Goal: Ask a question

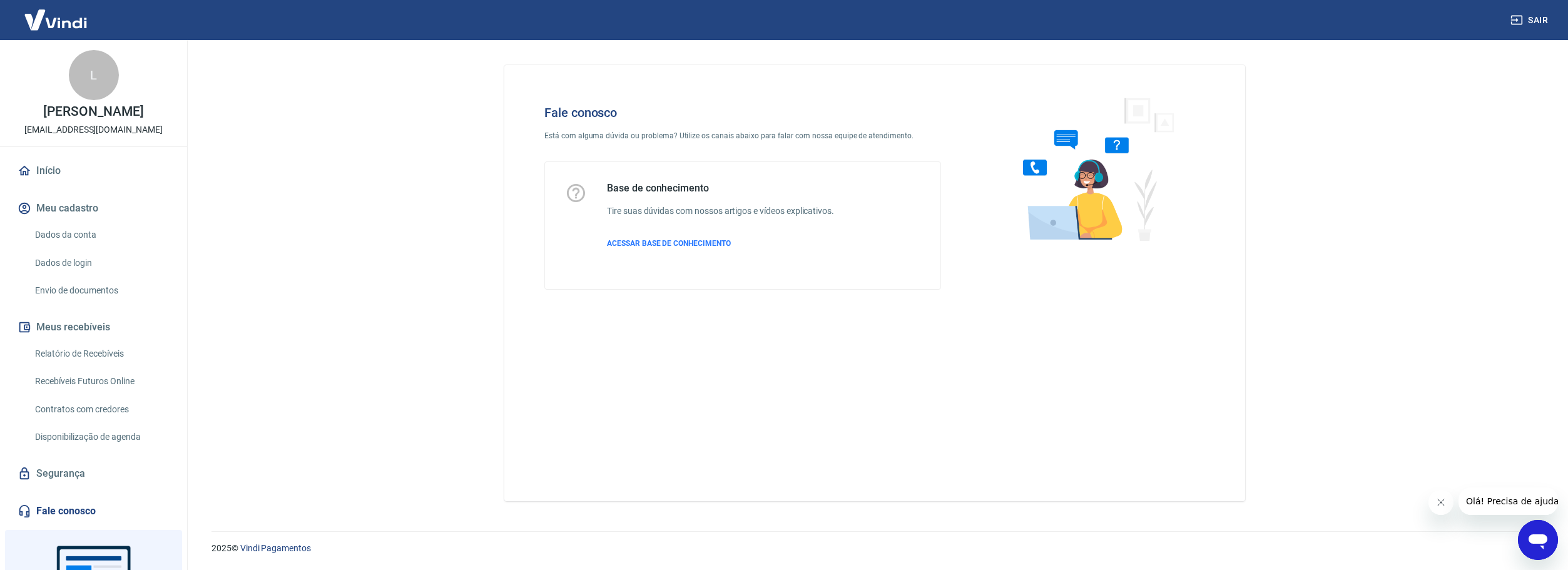
click at [46, 509] on link "Fale conosco" at bounding box center [93, 511] width 157 height 27
click at [76, 172] on link "Início" at bounding box center [93, 171] width 157 height 27
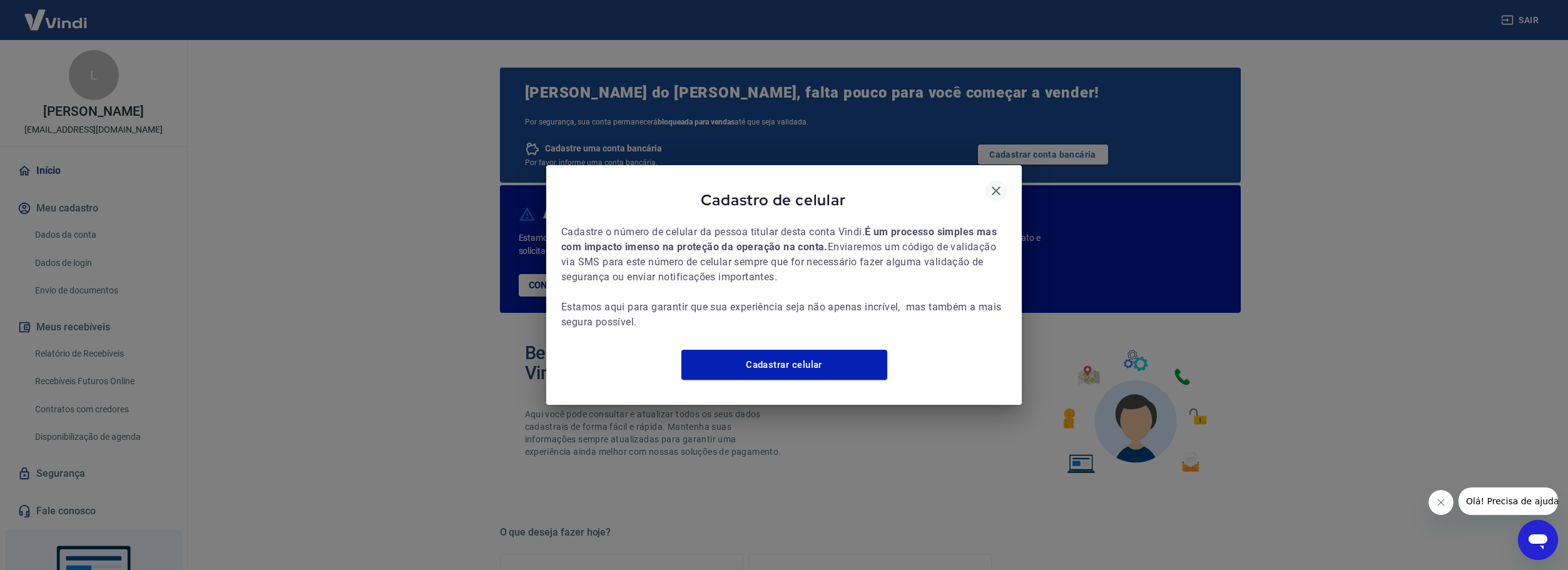
click at [994, 186] on icon "button" at bounding box center [995, 190] width 9 height 9
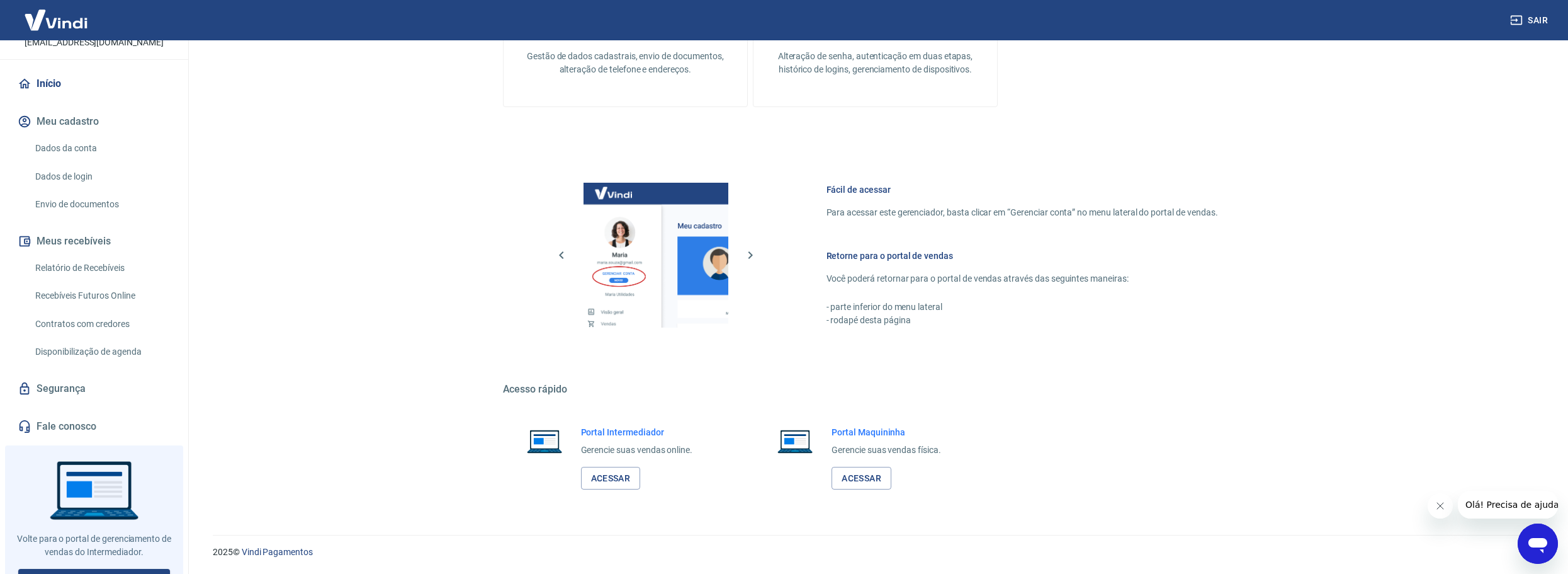
scroll to position [107, 0]
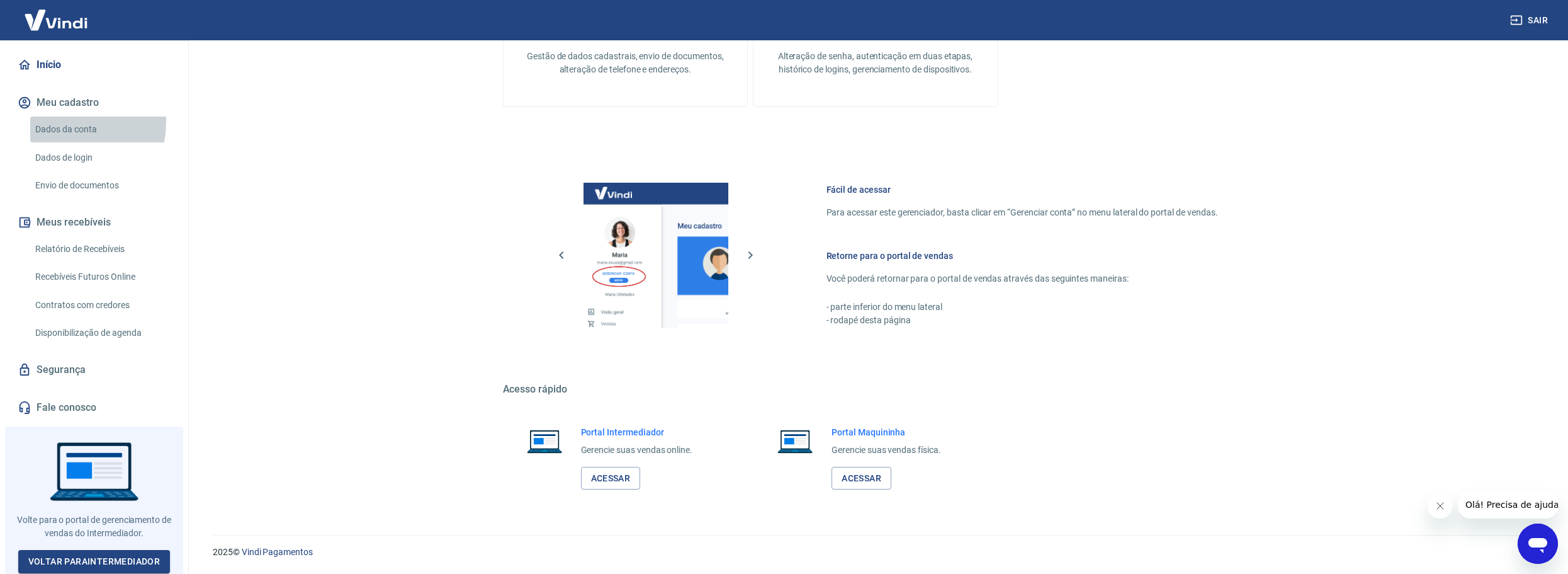
click at [66, 122] on link "Dados da conta" at bounding box center [102, 129] width 143 height 26
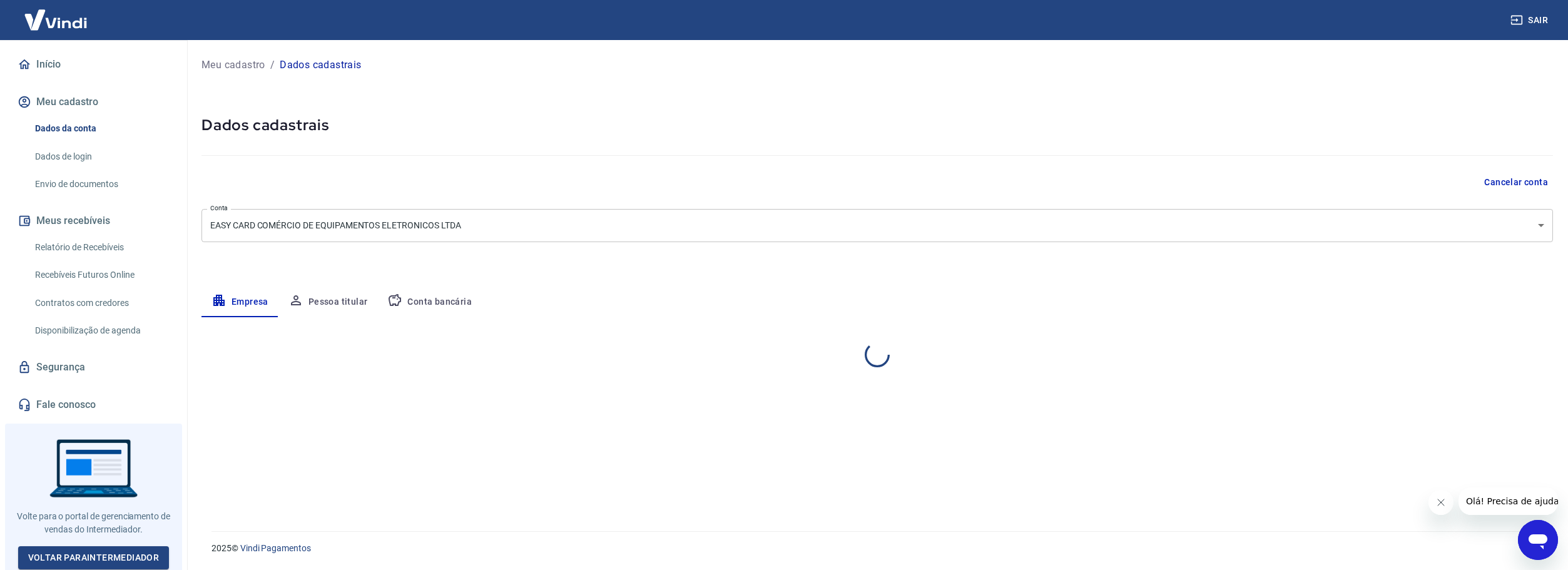
select select "SP"
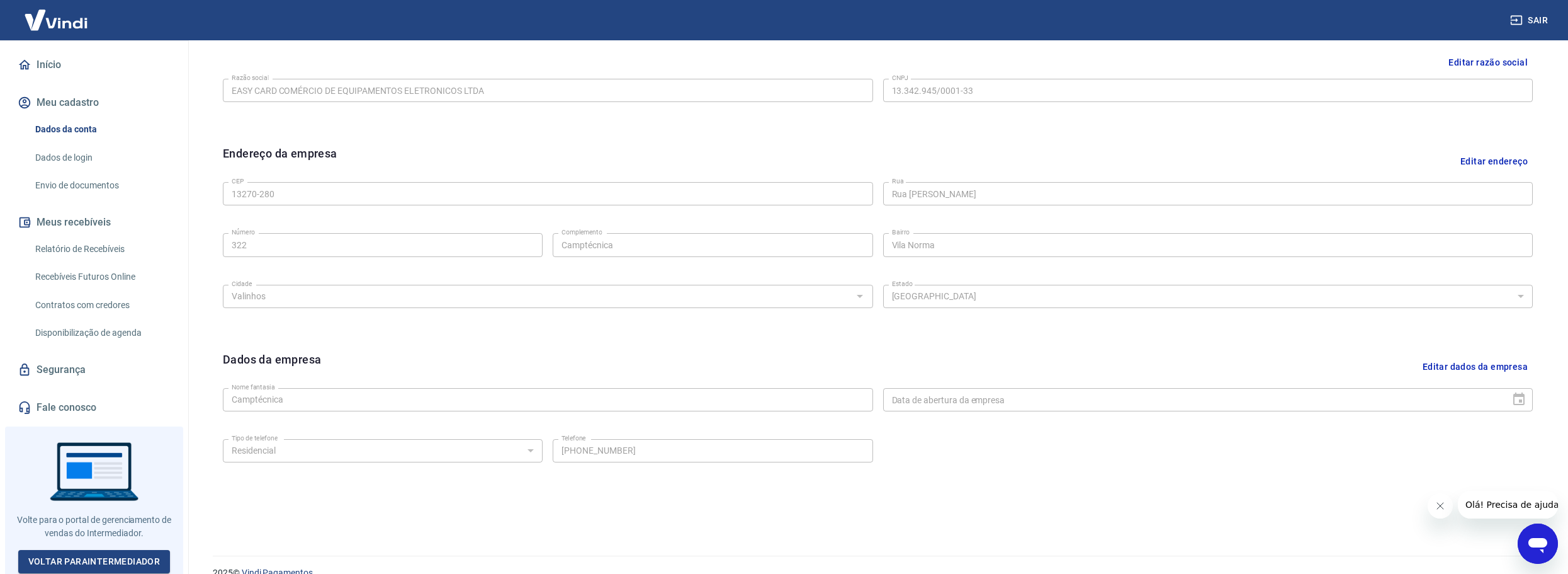
scroll to position [334, 0]
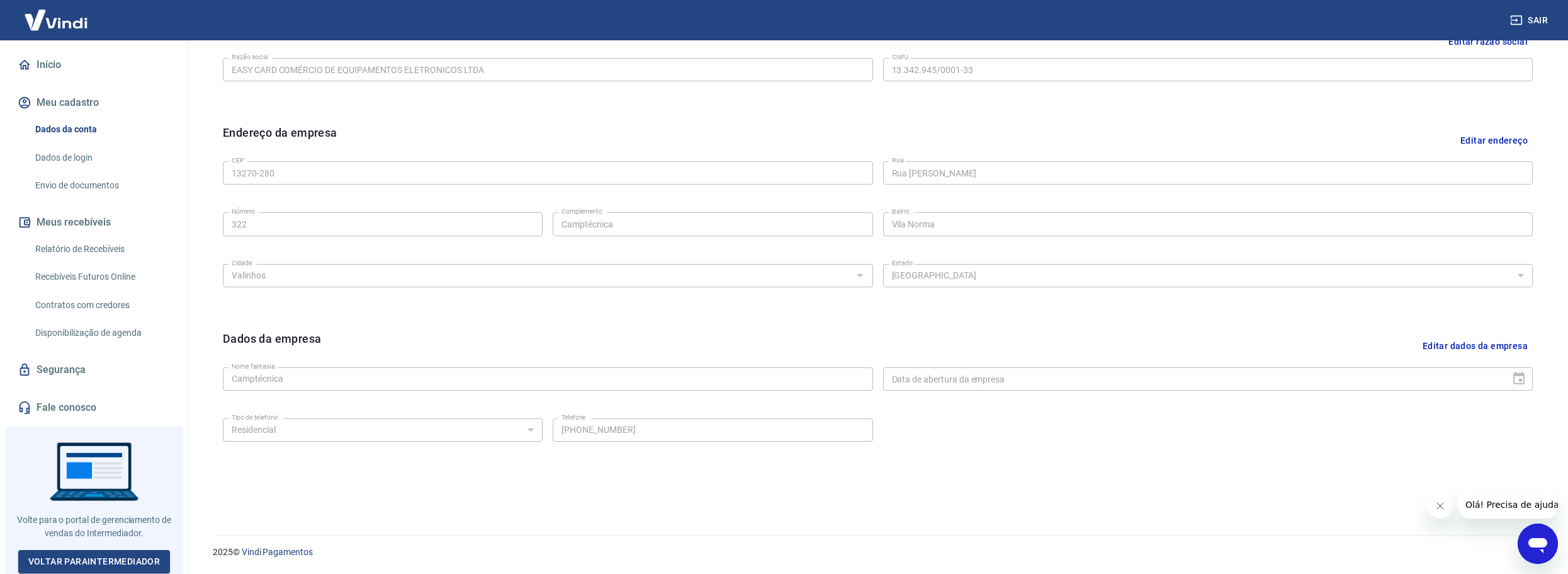
click at [1538, 562] on div "Abrir janela de mensagens" at bounding box center [1537, 543] width 38 height 38
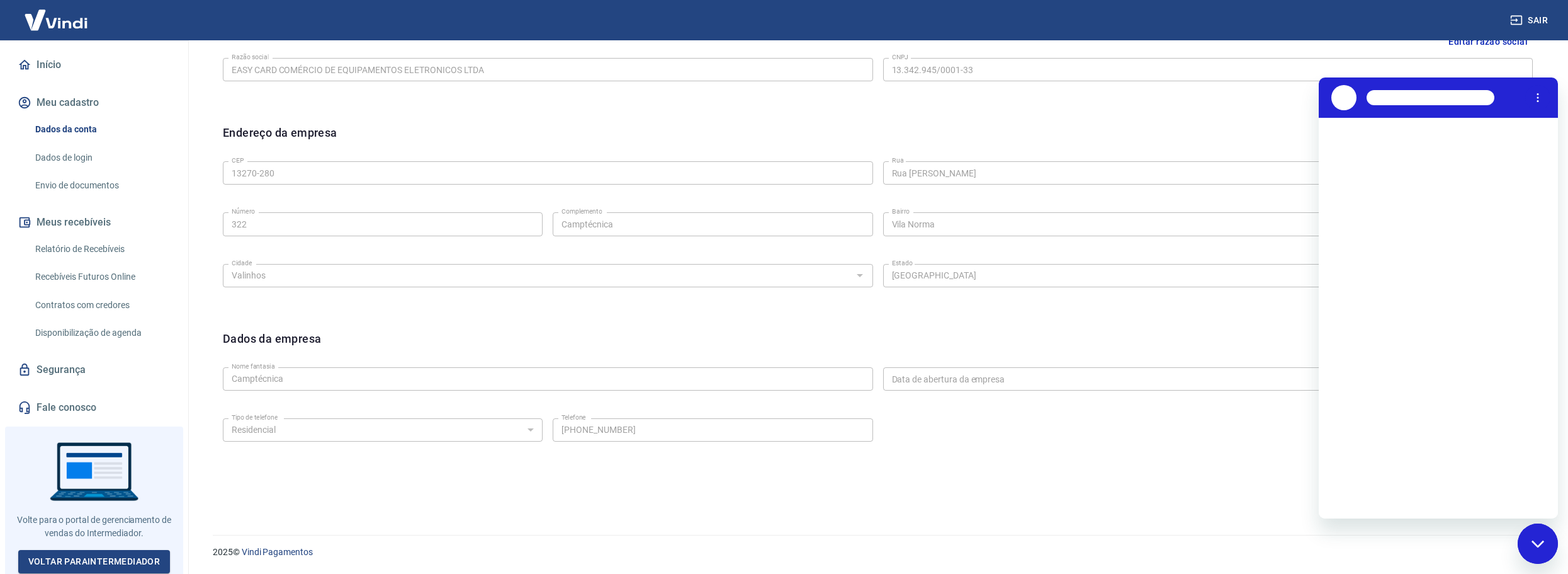
scroll to position [0, 0]
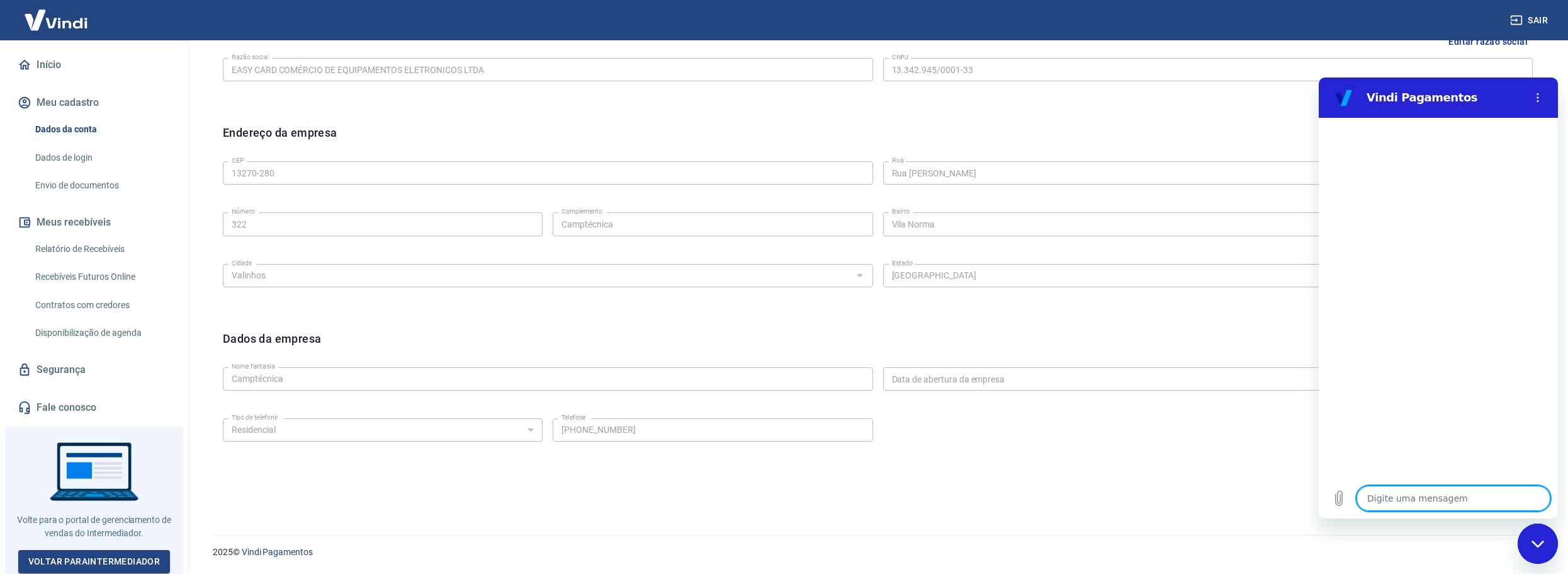
type textarea "O"
type textarea "x"
type textarea "Ol"
type textarea "x"
type textarea "Olá"
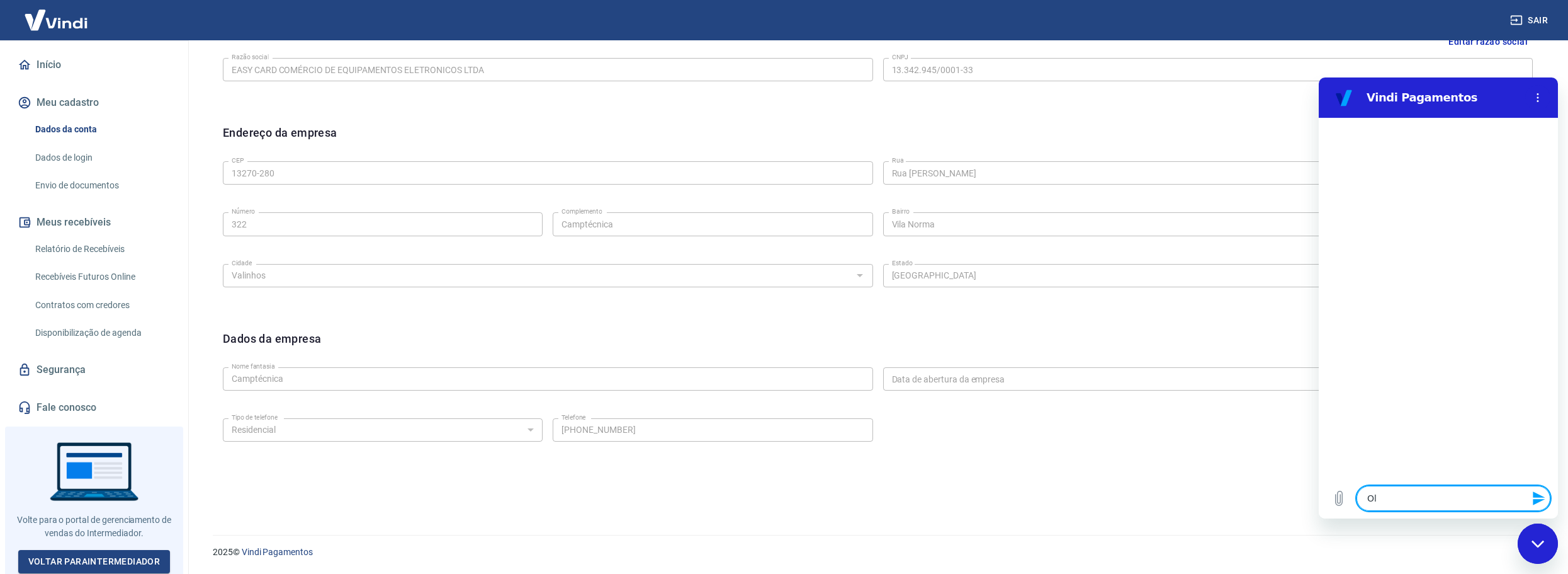
type textarea "x"
type textarea "Olá."
type textarea "x"
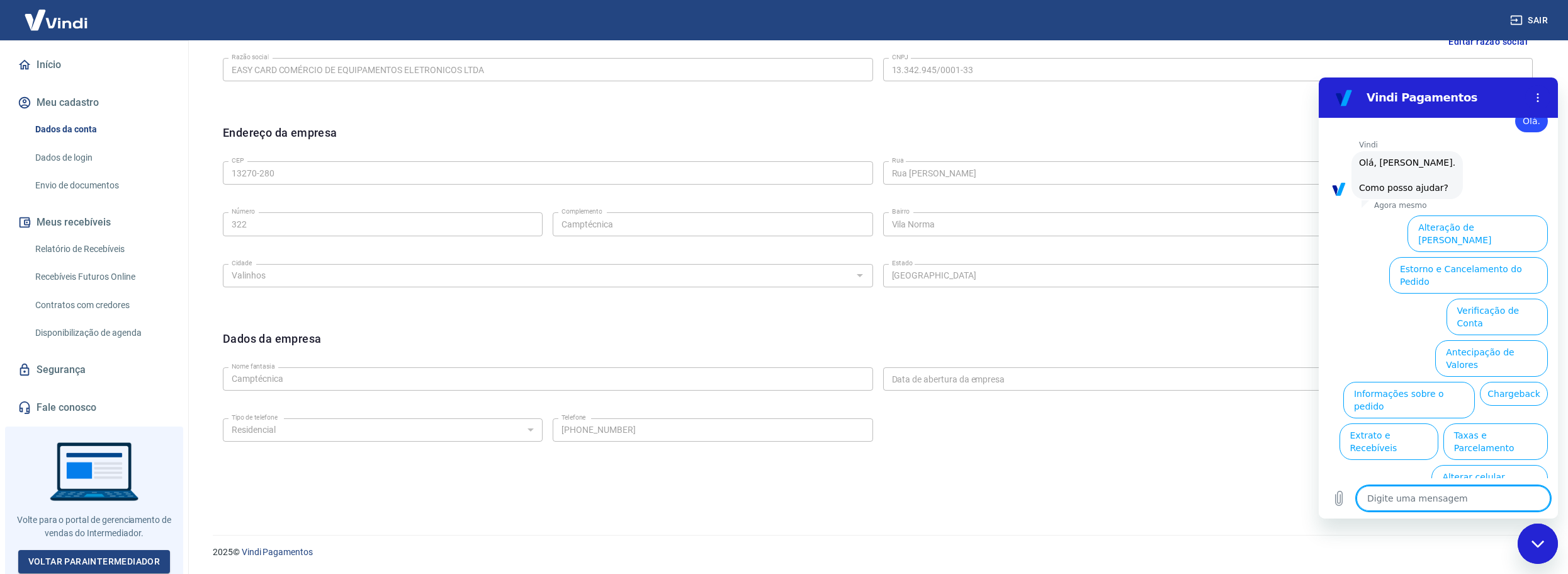
scroll to position [42, 0]
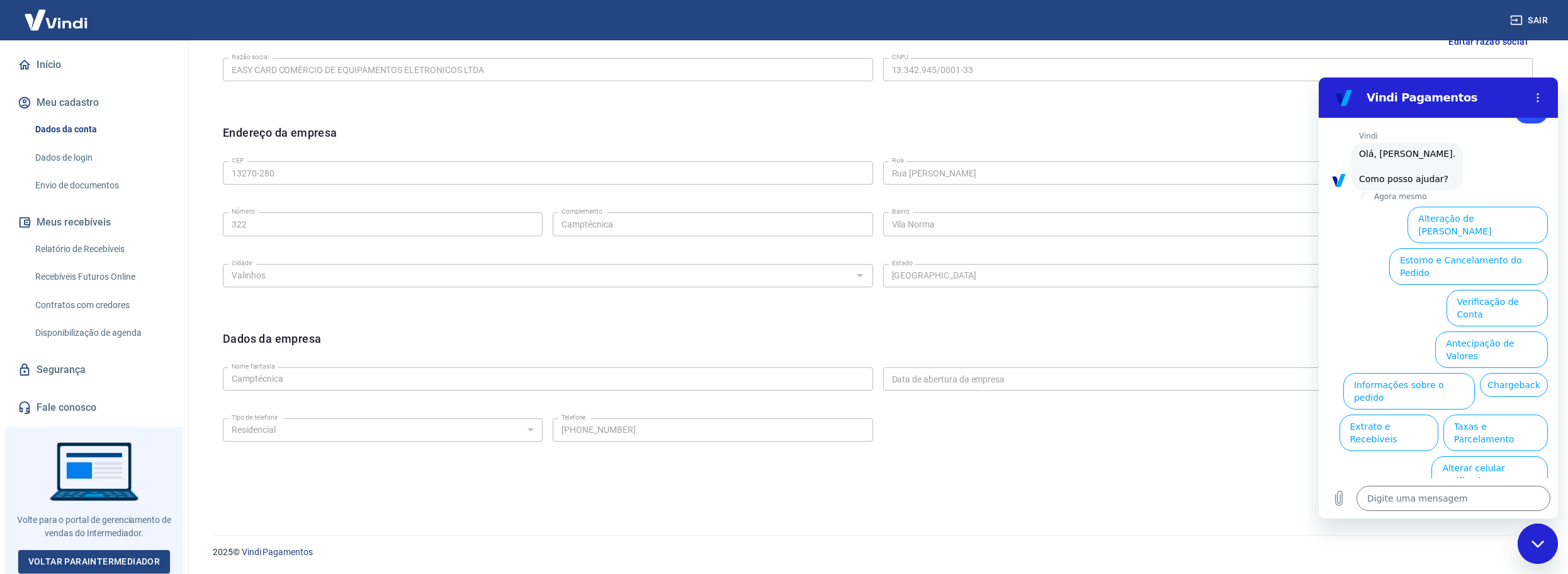
click at [1436, 498] on button "Assinaturas e Faturas Tray" at bounding box center [1487, 515] width 121 height 36
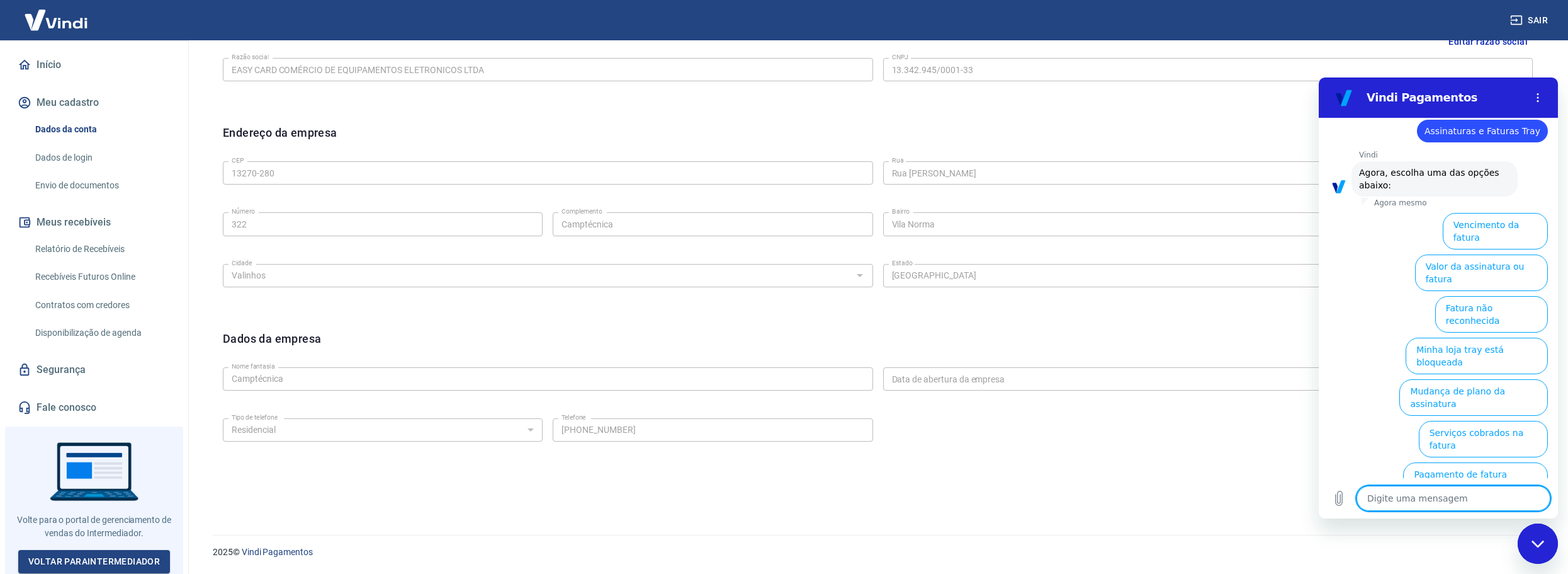
scroll to position [126, 0]
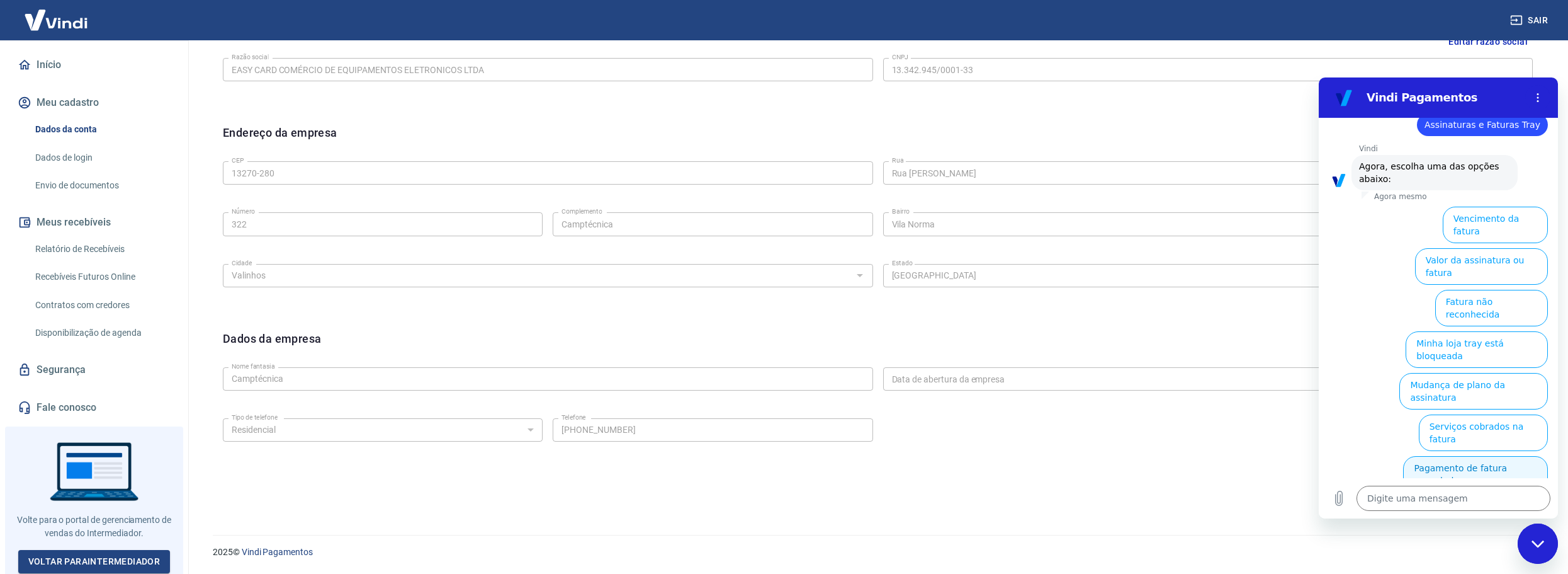
click at [1517, 456] on button "Pagamento de fatura cancelada" at bounding box center [1476, 474] width 145 height 36
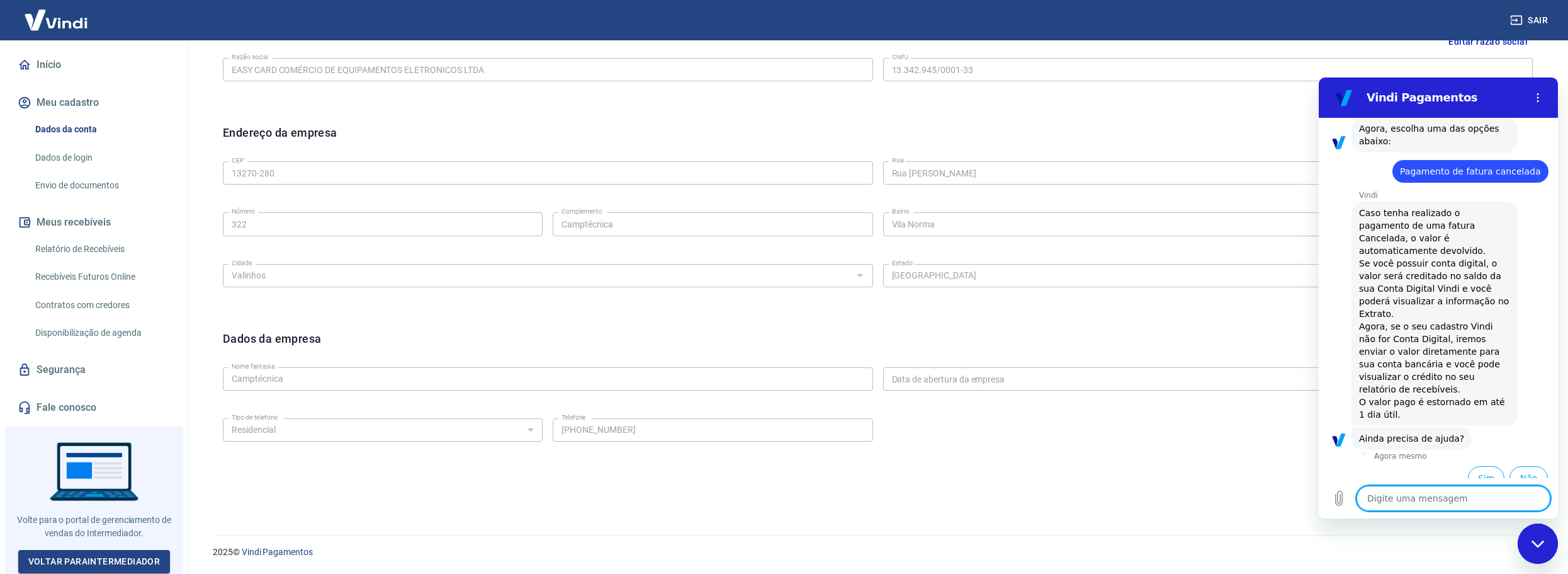
scroll to position [167, 0]
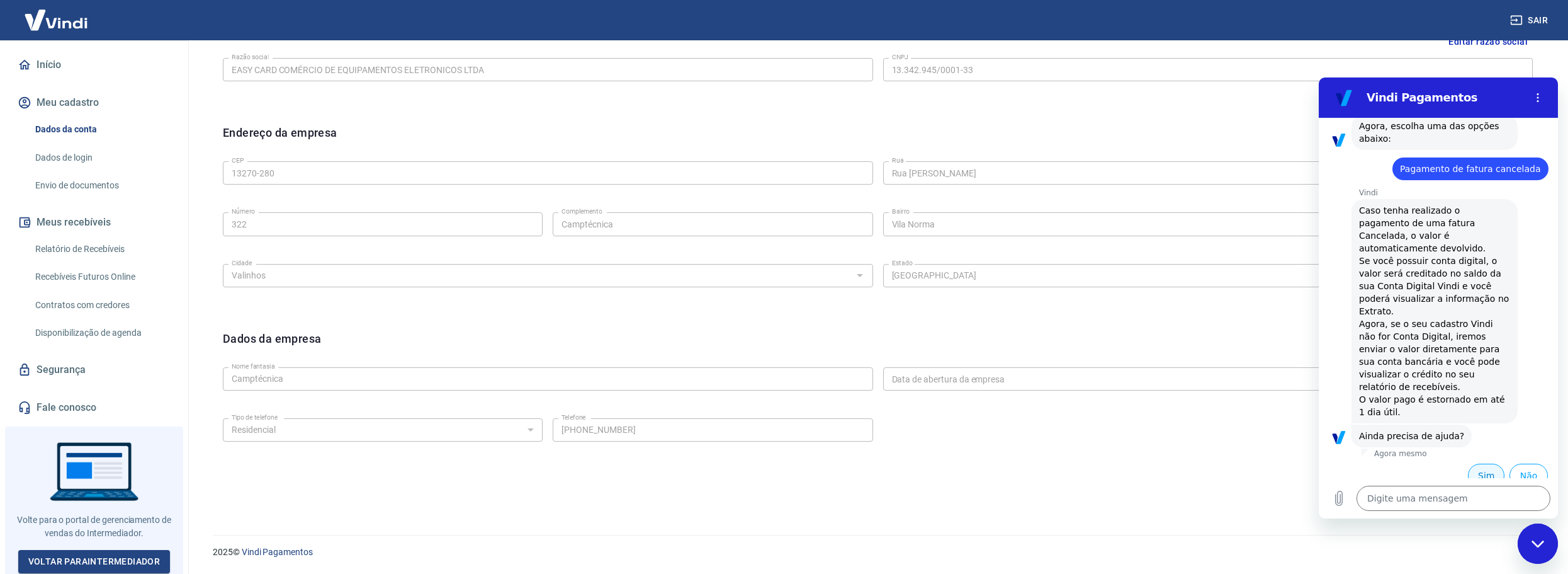
click at [1471, 463] on button "Sim" at bounding box center [1486, 475] width 36 height 24
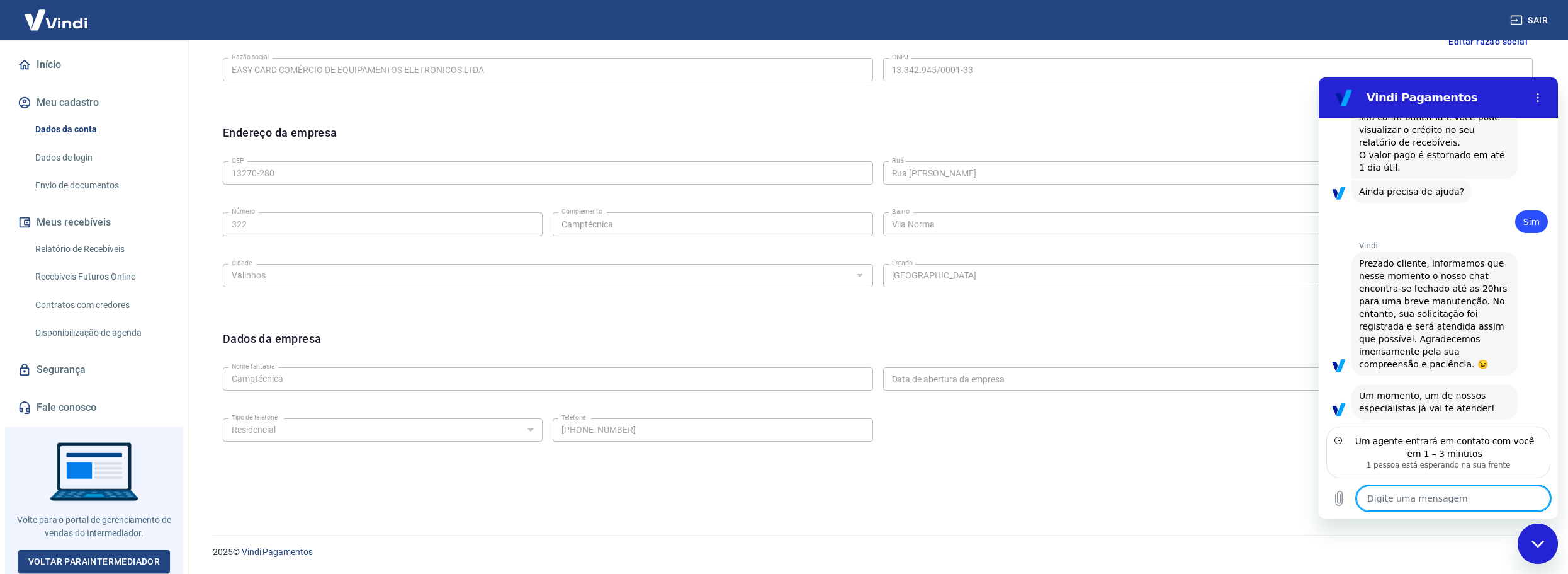
scroll to position [399, 0]
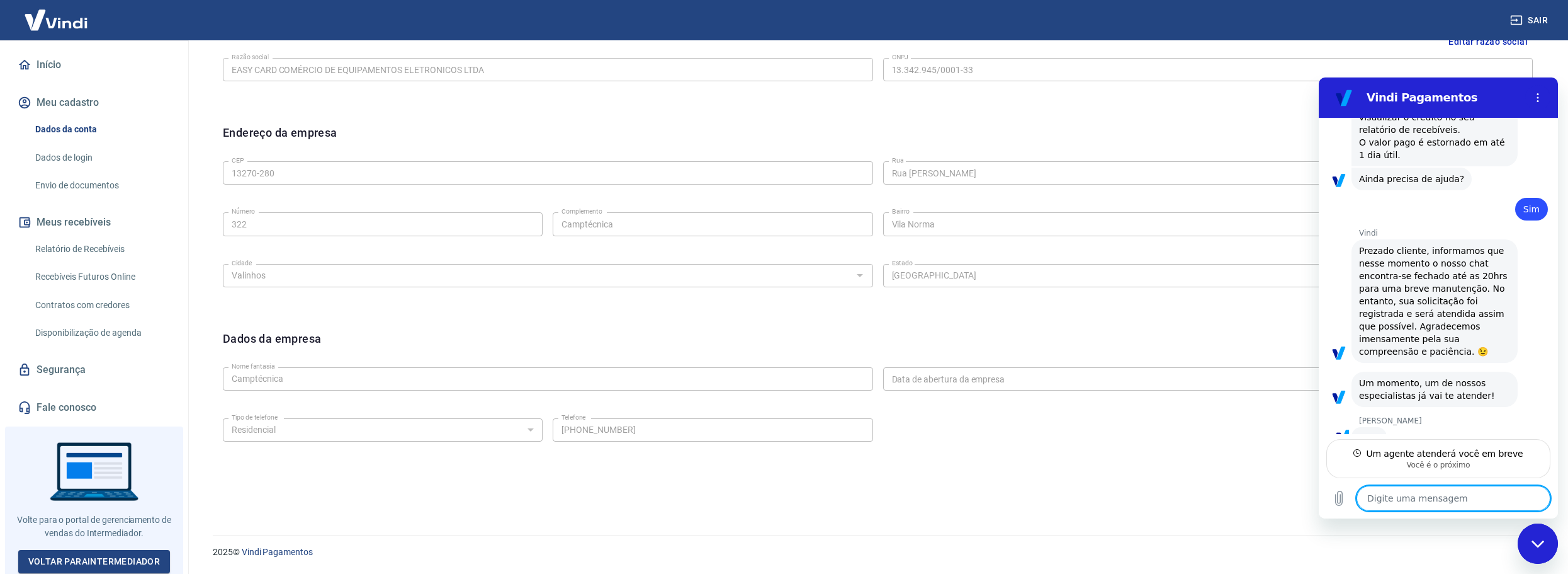
type textarea "x"
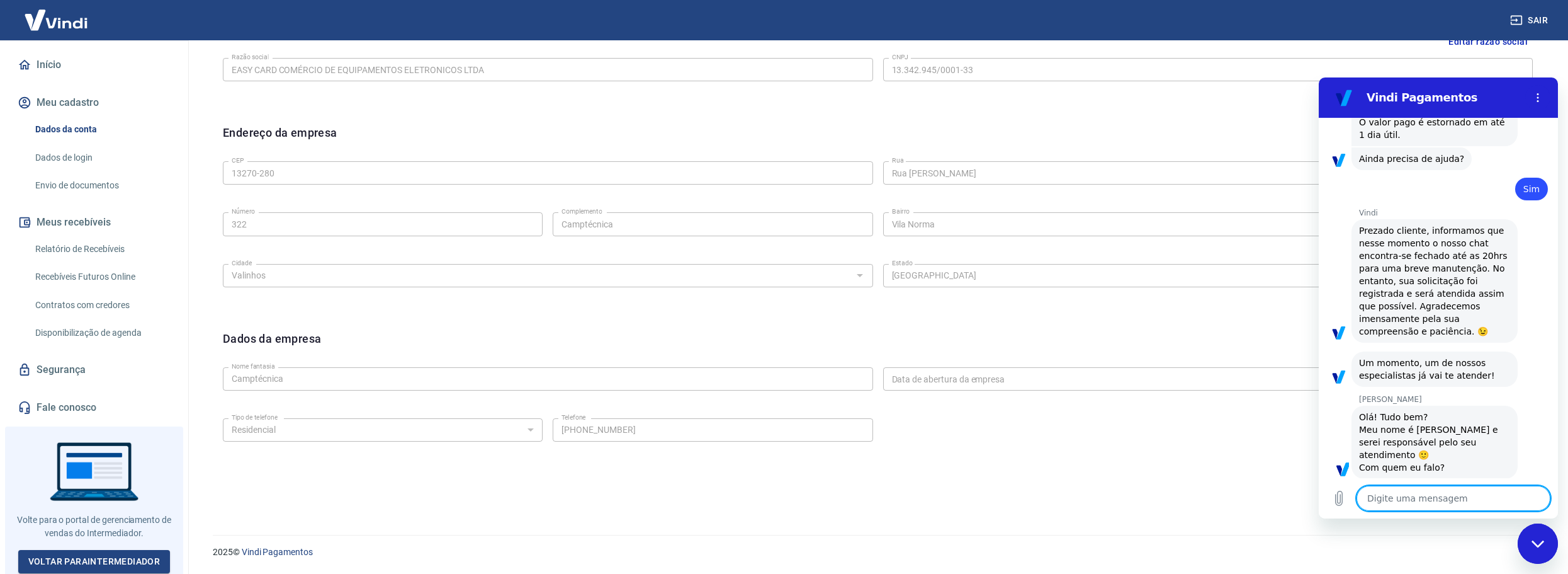
scroll to position [446, 0]
type textarea "O"
type textarea "x"
type textarea "Ol"
type textarea "x"
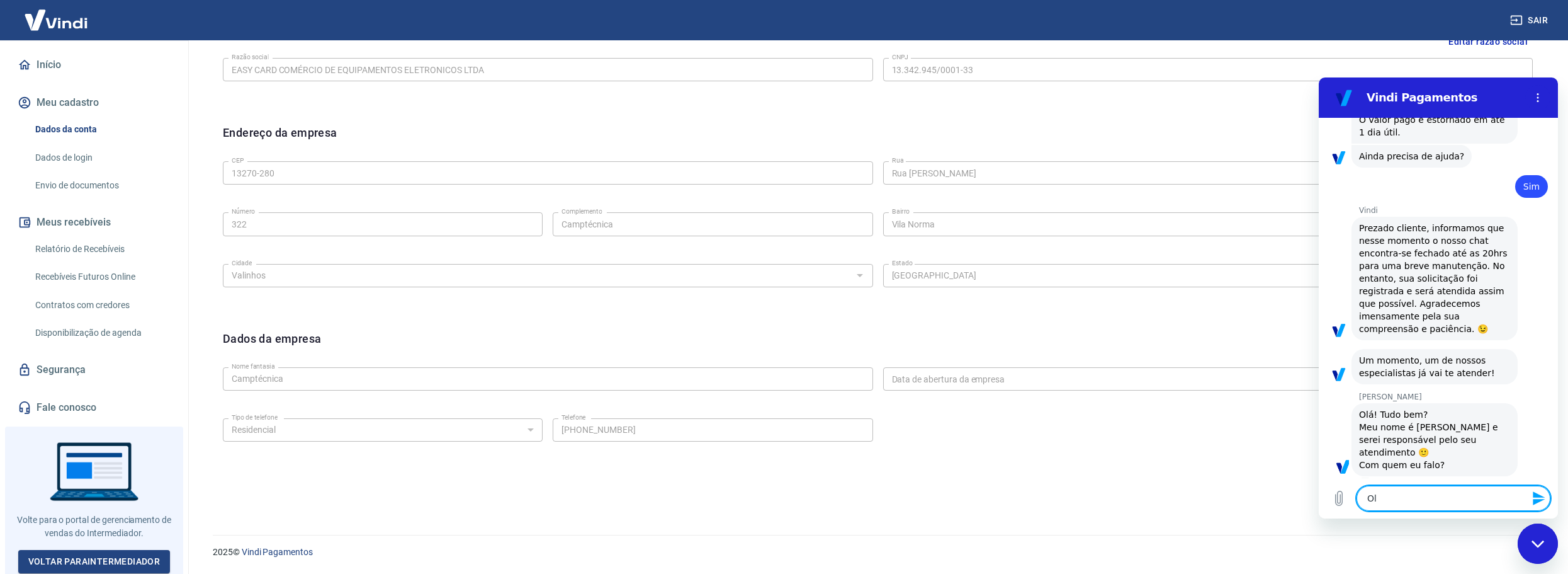
type textarea "Olá"
type textarea "x"
type textarea "Olá"
type textarea "x"
type textarea "Olá M"
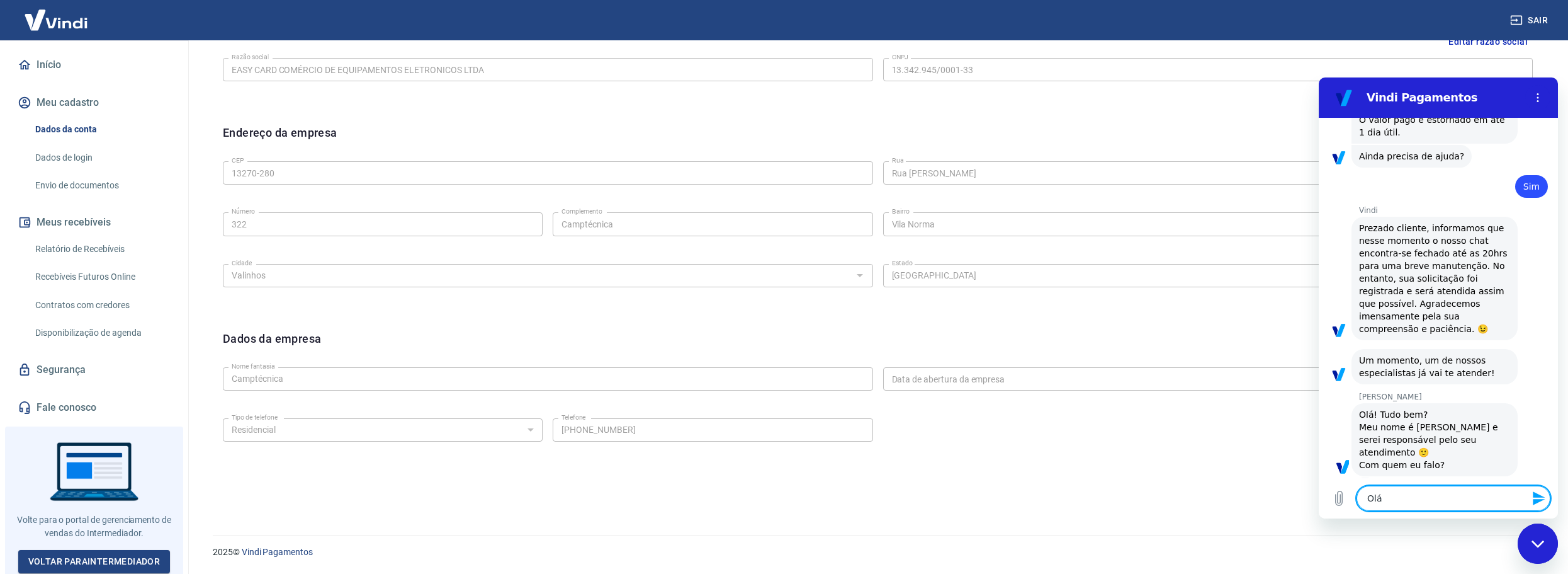
type textarea "x"
type textarea "Olá Ma"
type textarea "x"
type textarea "Olá May"
type textarea "x"
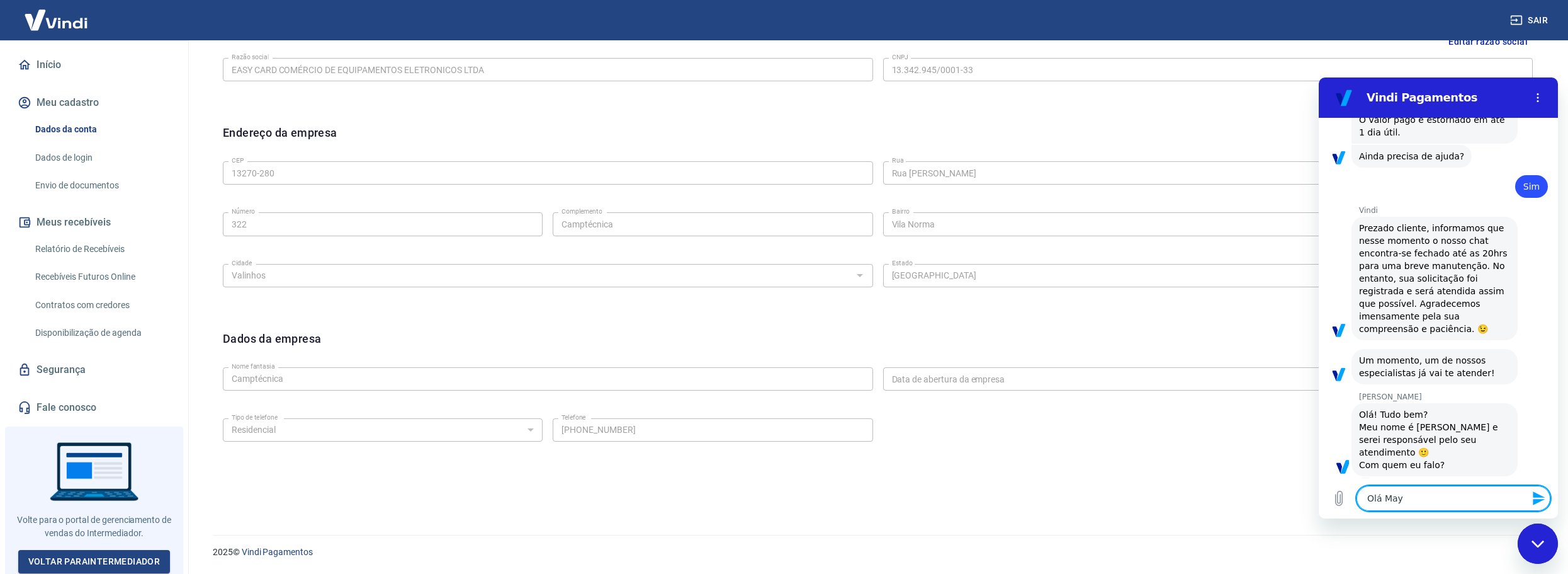
type textarea "[PERSON_NAME]"
type textarea "x"
type textarea "[PERSON_NAME]"
type textarea "x"
type textarea "[PERSON_NAME]"
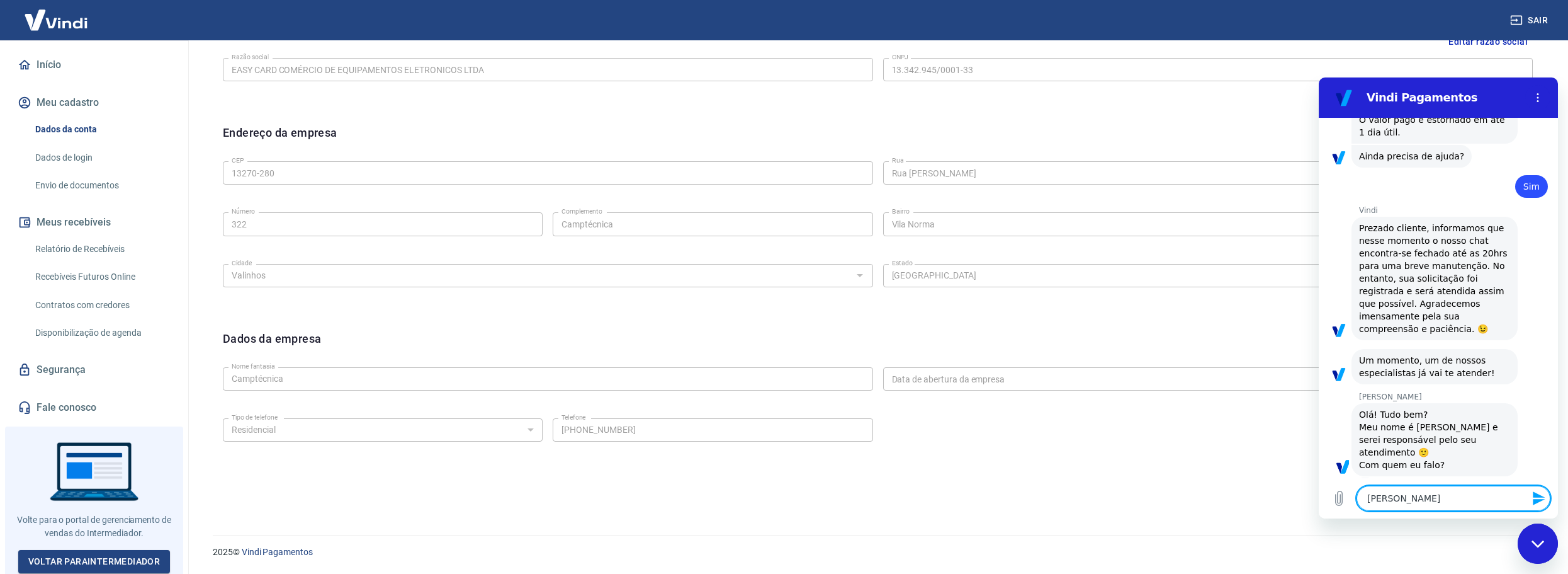
type textarea "x"
type textarea "[PERSON_NAME],"
type textarea "x"
type textarea "[PERSON_NAME],"
type textarea "x"
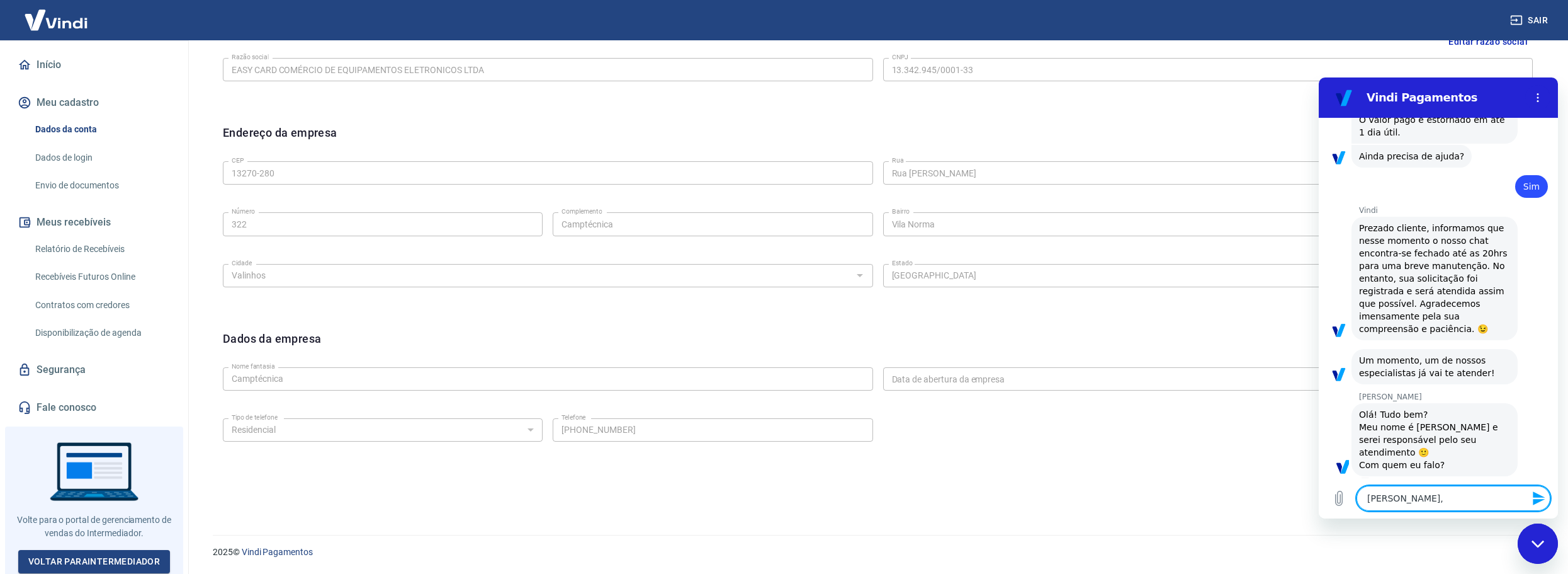
type textarea "[PERSON_NAME], t"
type textarea "x"
type textarea "[PERSON_NAME], ty"
type textarea "x"
type textarea "[PERSON_NAME], tyd"
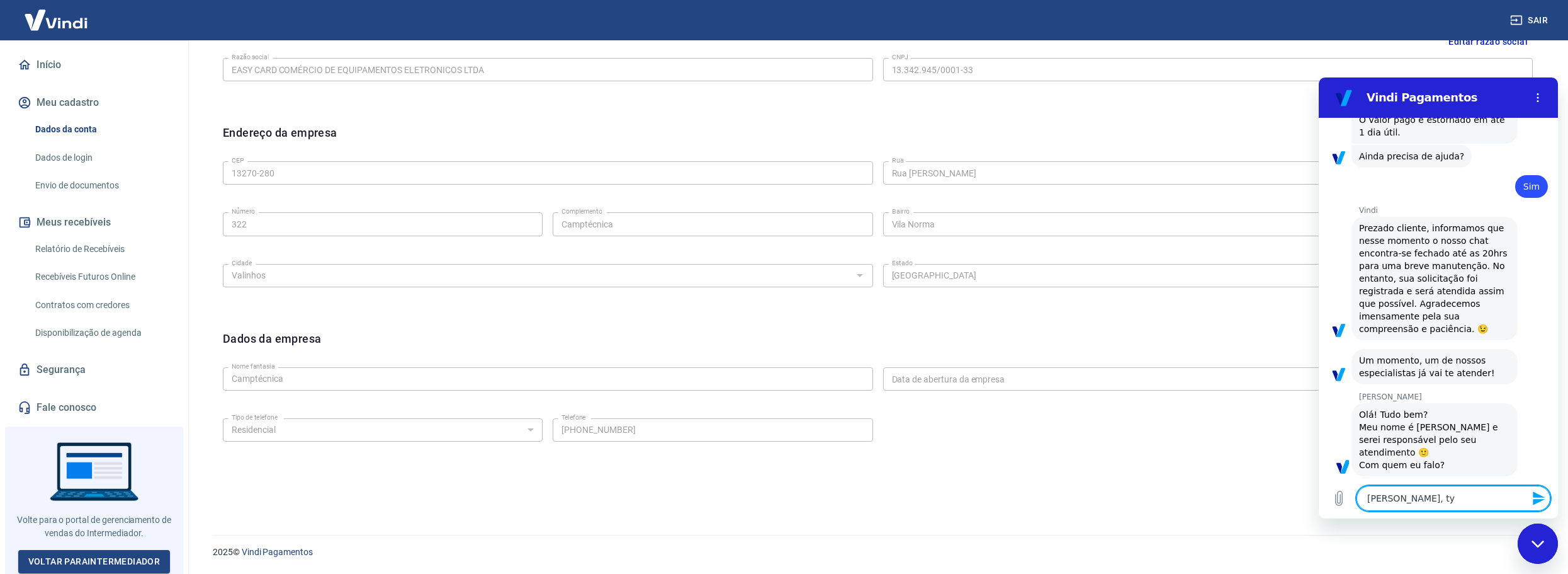
type textarea "x"
type textarea "[PERSON_NAME], ty"
type textarea "x"
type textarea "[PERSON_NAME], t"
type textarea "x"
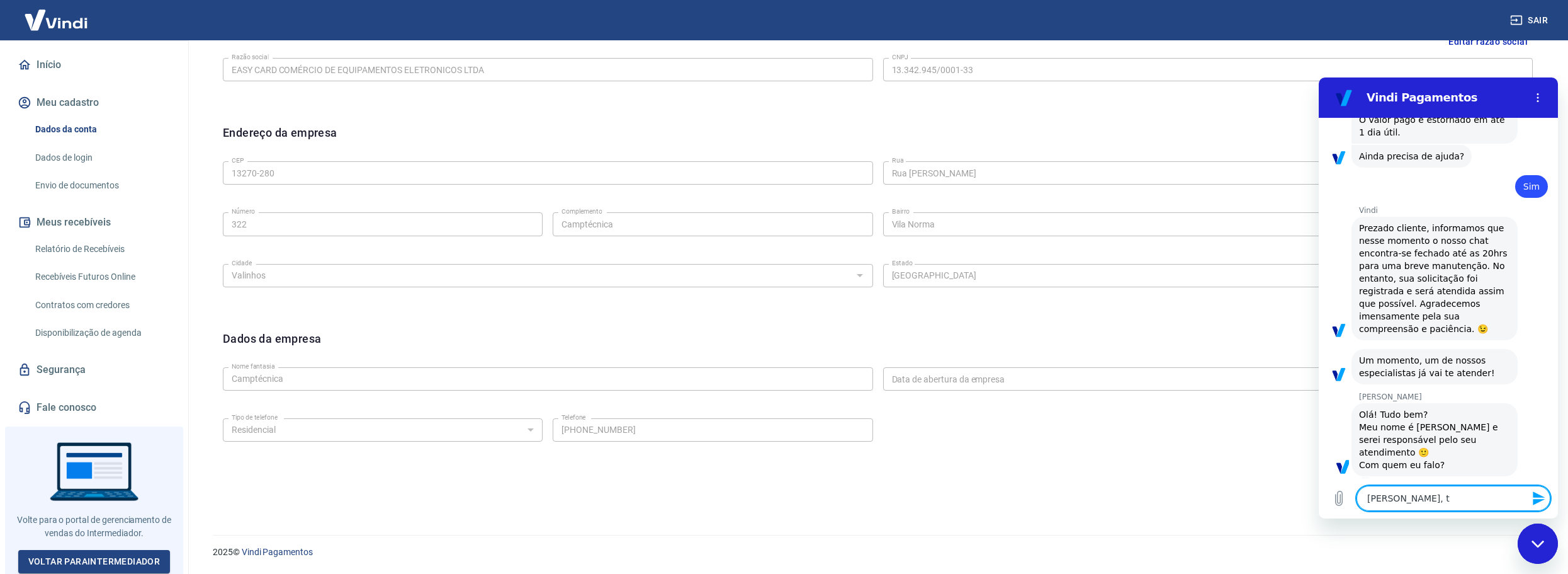
type textarea "[PERSON_NAME], tu"
type textarea "x"
type textarea "[PERSON_NAME], tud"
type textarea "x"
type textarea "[PERSON_NAME], tudo"
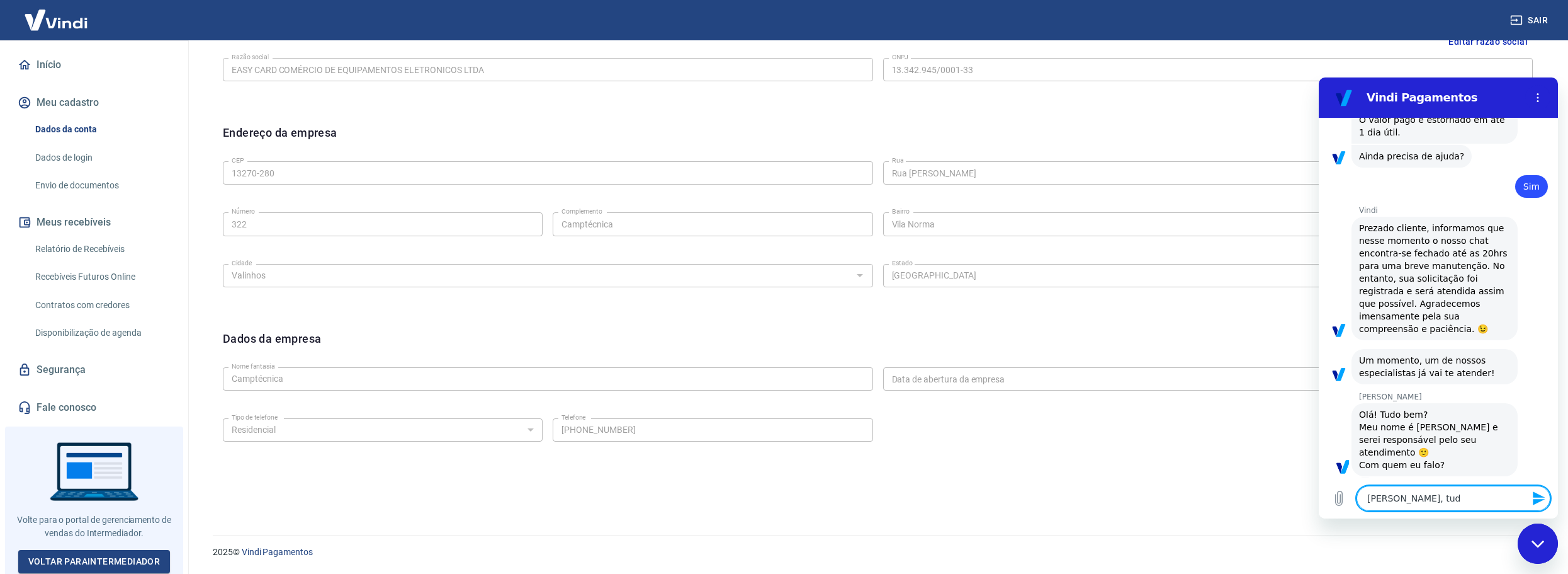
type textarea "x"
type textarea "[PERSON_NAME], tudo"
type textarea "x"
type textarea "[PERSON_NAME], tudo b"
type textarea "x"
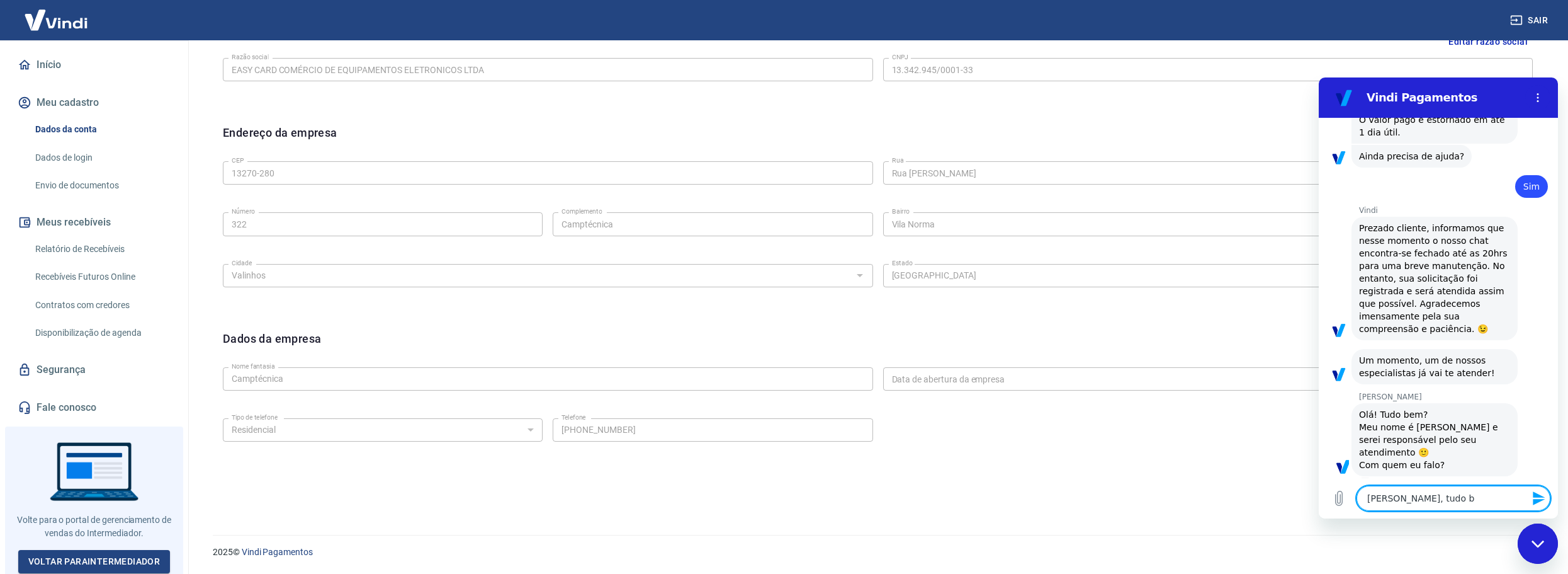
type textarea "[PERSON_NAME], tudo be"
type textarea "x"
type textarea "[PERSON_NAME], tudo bem"
type textarea "x"
type textarea "[PERSON_NAME], tudo bem"
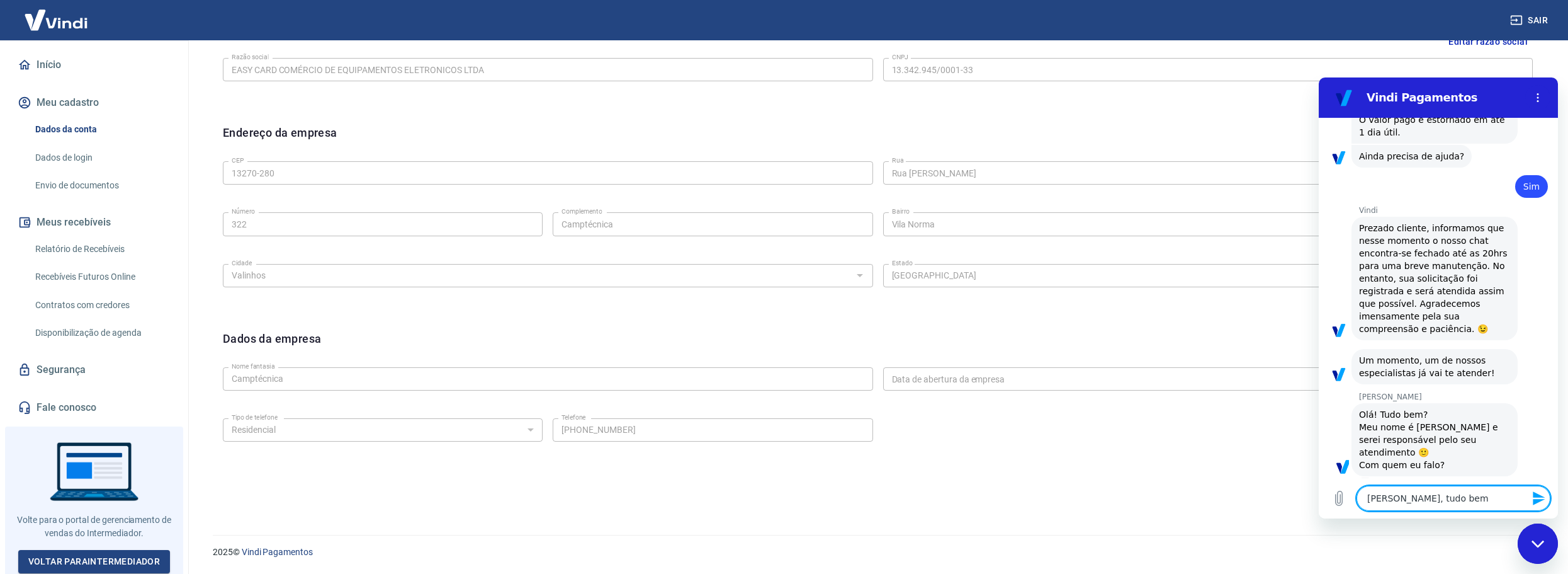
type textarea "x"
type textarea "[PERSON_NAME], tudo bem e"
type textarea "x"
type textarea "[PERSON_NAME], tudo bem e"
type textarea "x"
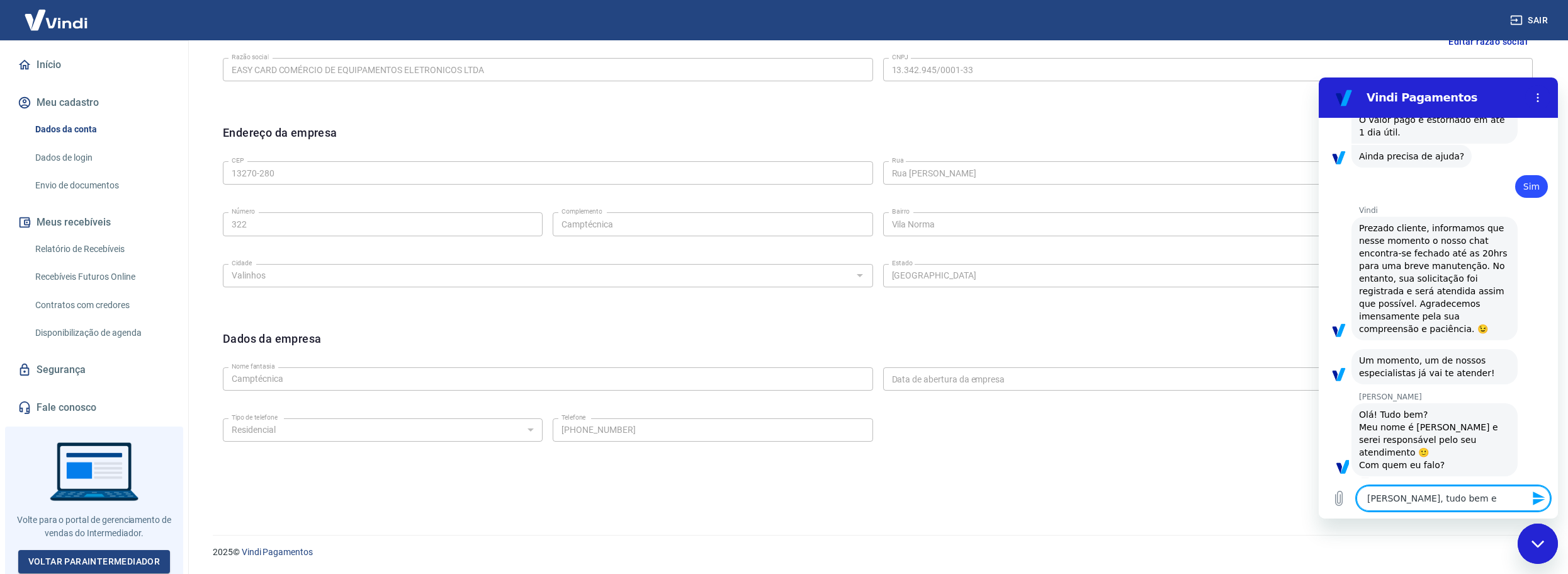
type textarea "[PERSON_NAME], tudo bem e p"
type textarea "x"
type textarea "[PERSON_NAME], tudo bem e pr"
type textarea "x"
type textarea "[PERSON_NAME], tudo bem e pr"
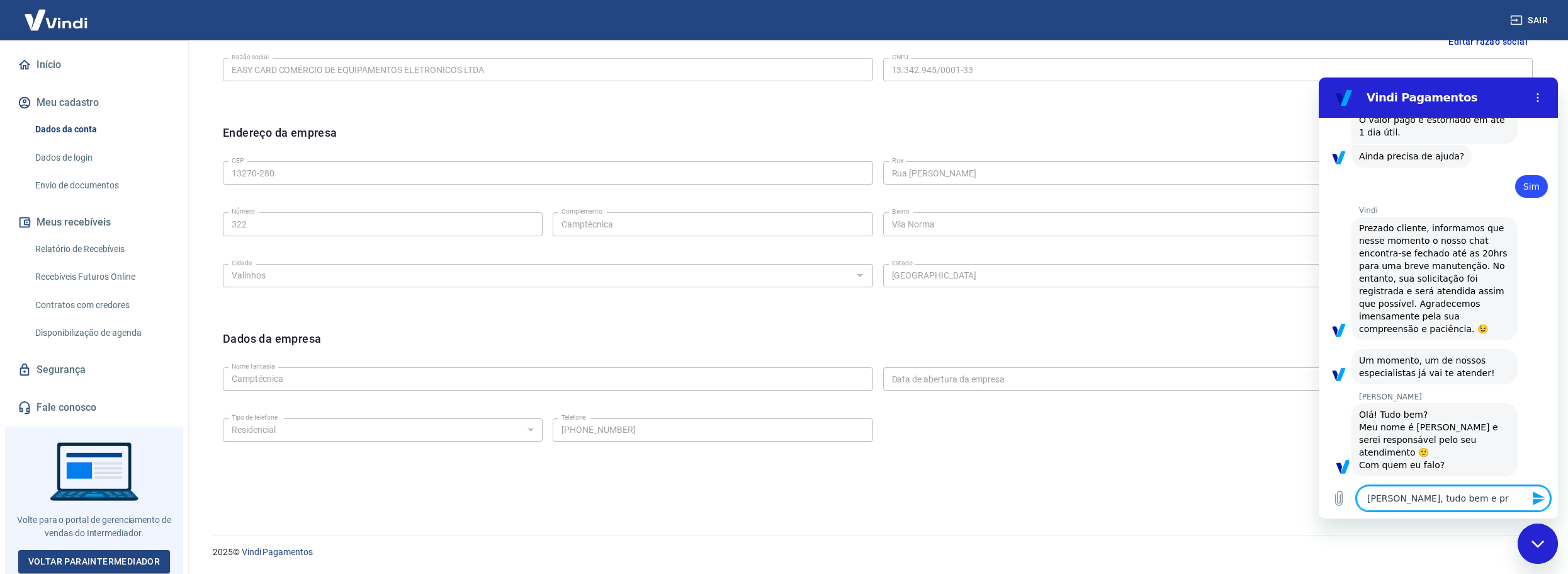
type textarea "x"
type textarea "[PERSON_NAME], tudo bem e pr"
type textarea "x"
type textarea "[PERSON_NAME], tudo bem e p"
type textarea "x"
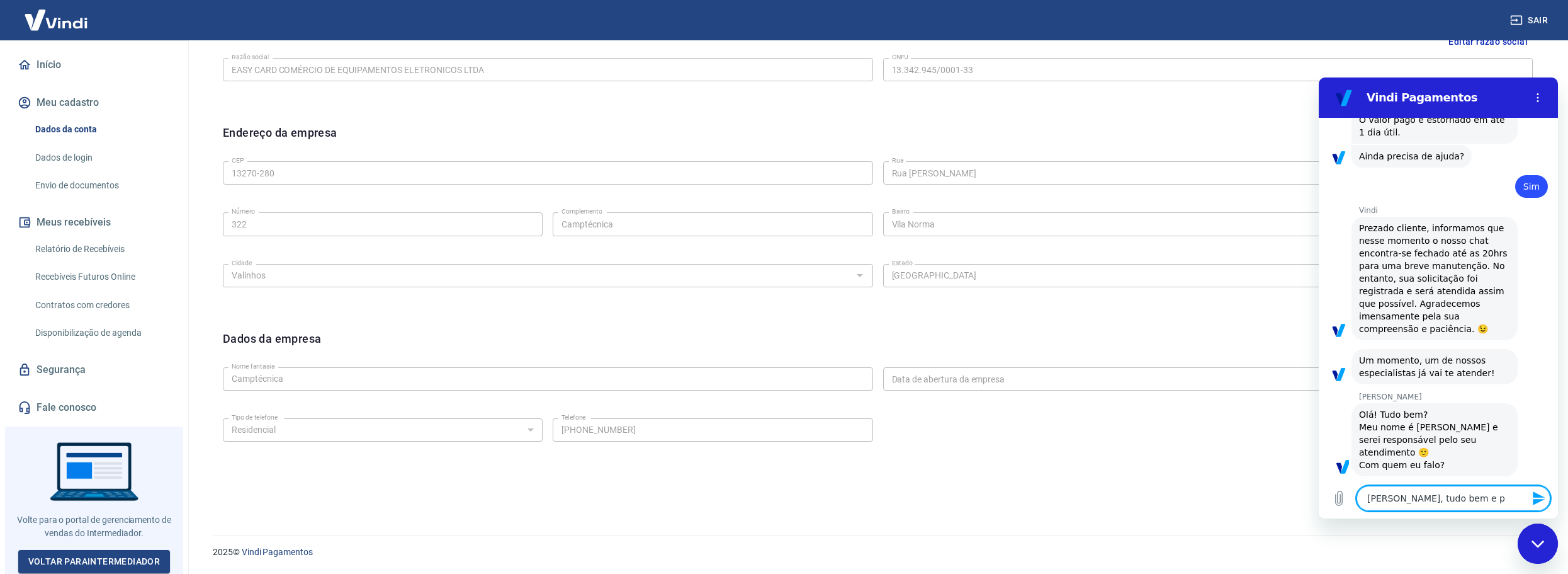
type textarea "[PERSON_NAME], tudo bem e po"
type textarea "x"
type textarea "[PERSON_NAME], tudo bem e por"
type textarea "x"
type textarea "[PERSON_NAME], tudo bem e por"
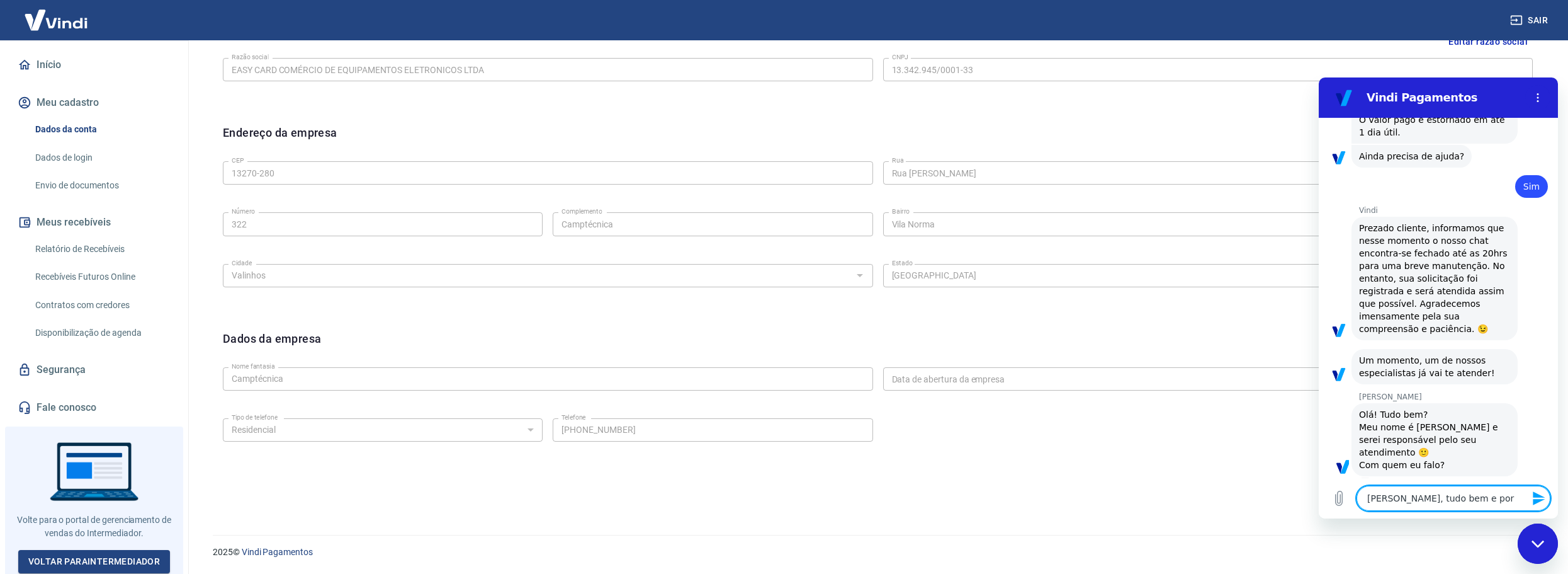
type textarea "x"
type textarea "[PERSON_NAME], tudo bem e por a"
type textarea "x"
type textarea "[PERSON_NAME], tudo bem e por au"
type textarea "x"
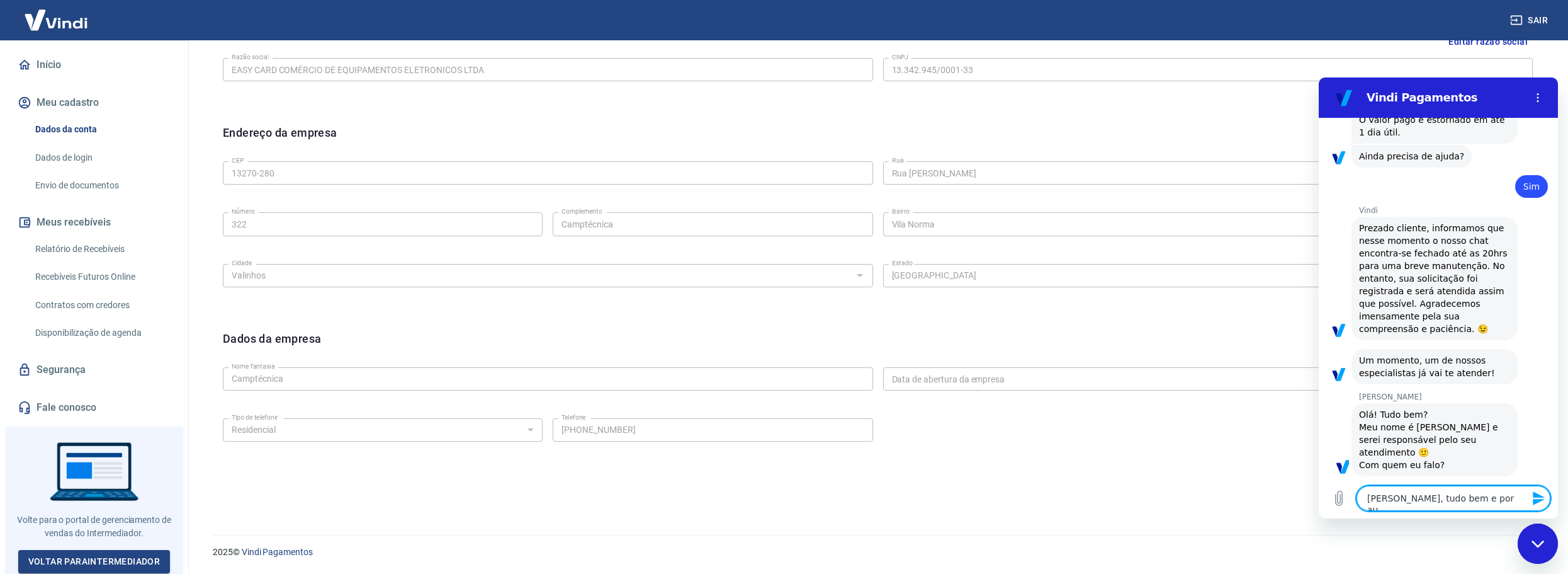
type textarea "[PERSON_NAME], tudo bem e por a"
type textarea "x"
type textarea "[PERSON_NAME], tudo bem e por ai"
type textarea "x"
type textarea "[PERSON_NAME], tudo bem e por ai?"
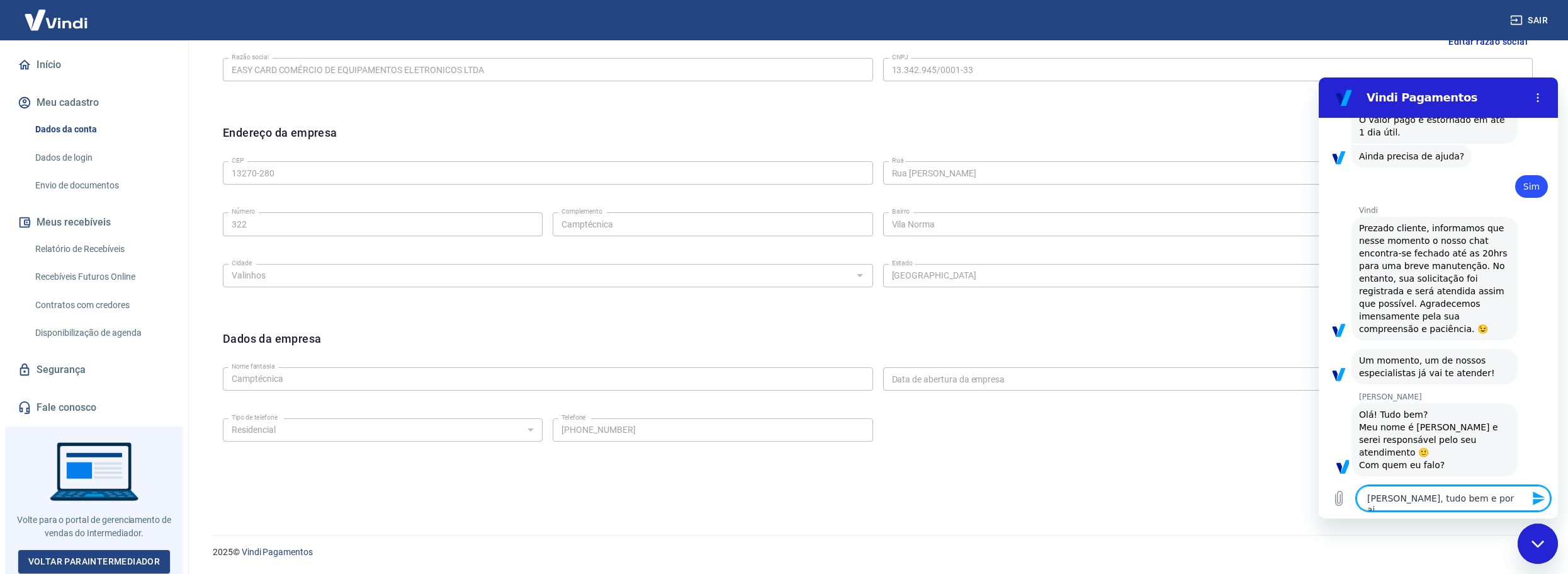
type textarea "x"
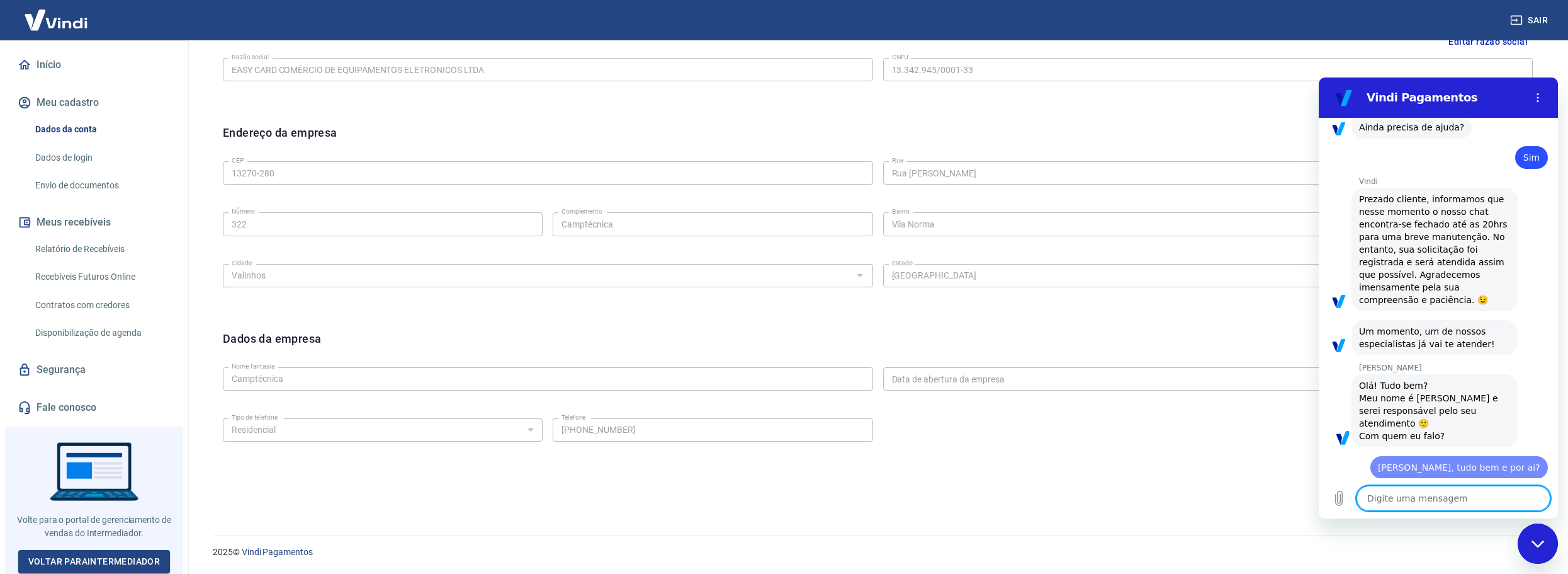
type textarea "x"
type textarea "L"
type textarea "x"
type textarea "Li"
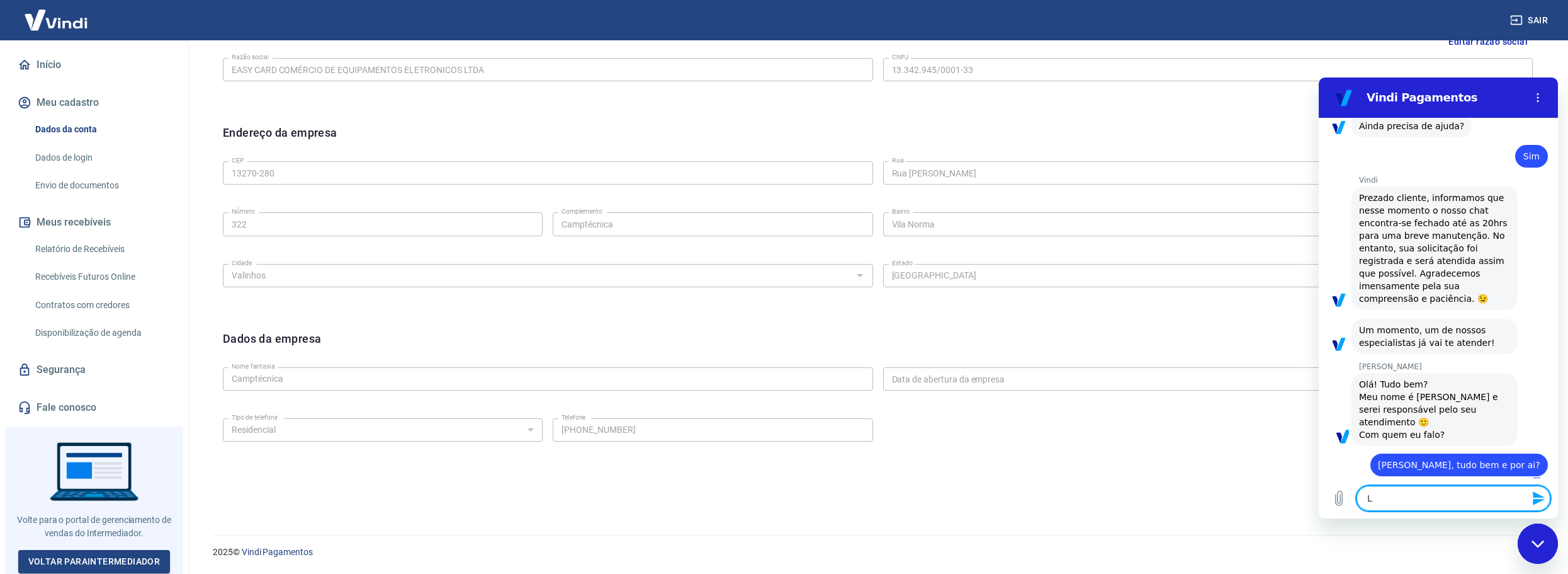
type textarea "x"
type textarea "L"
type textarea "x"
type textarea "Lu"
type textarea "x"
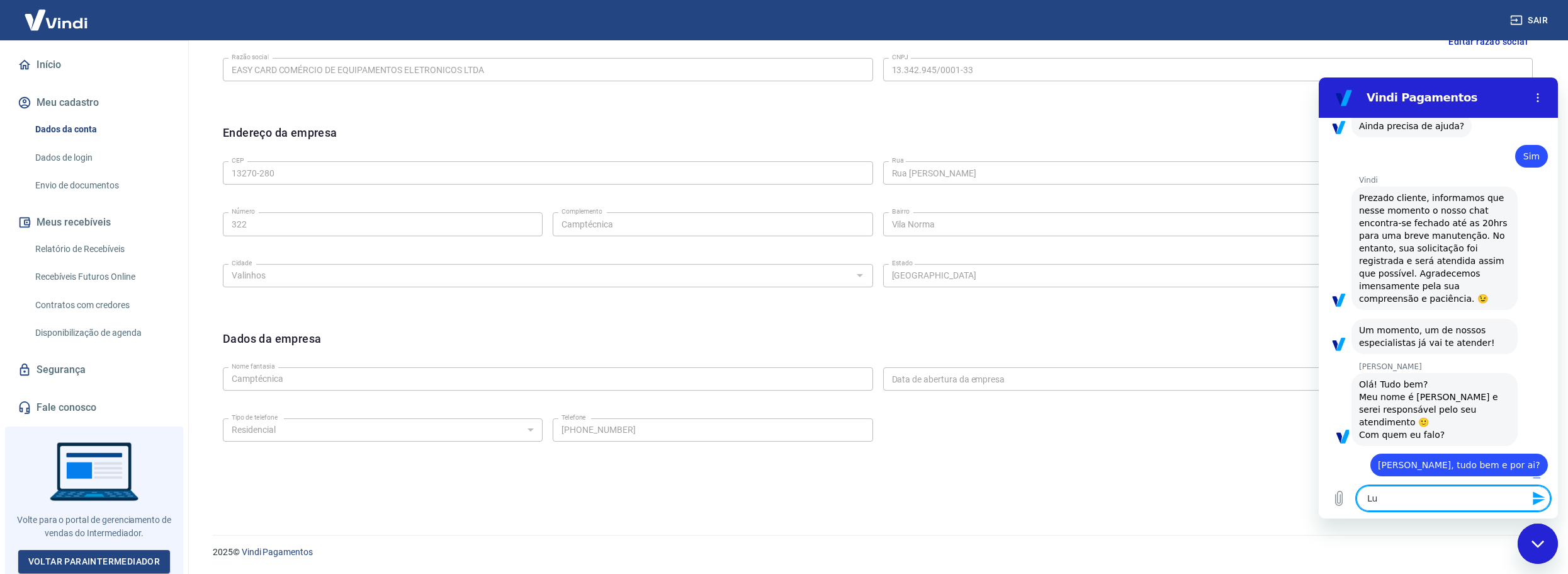
type textarea "Lui"
type textarea "x"
type textarea "[PERSON_NAME]"
type textarea "x"
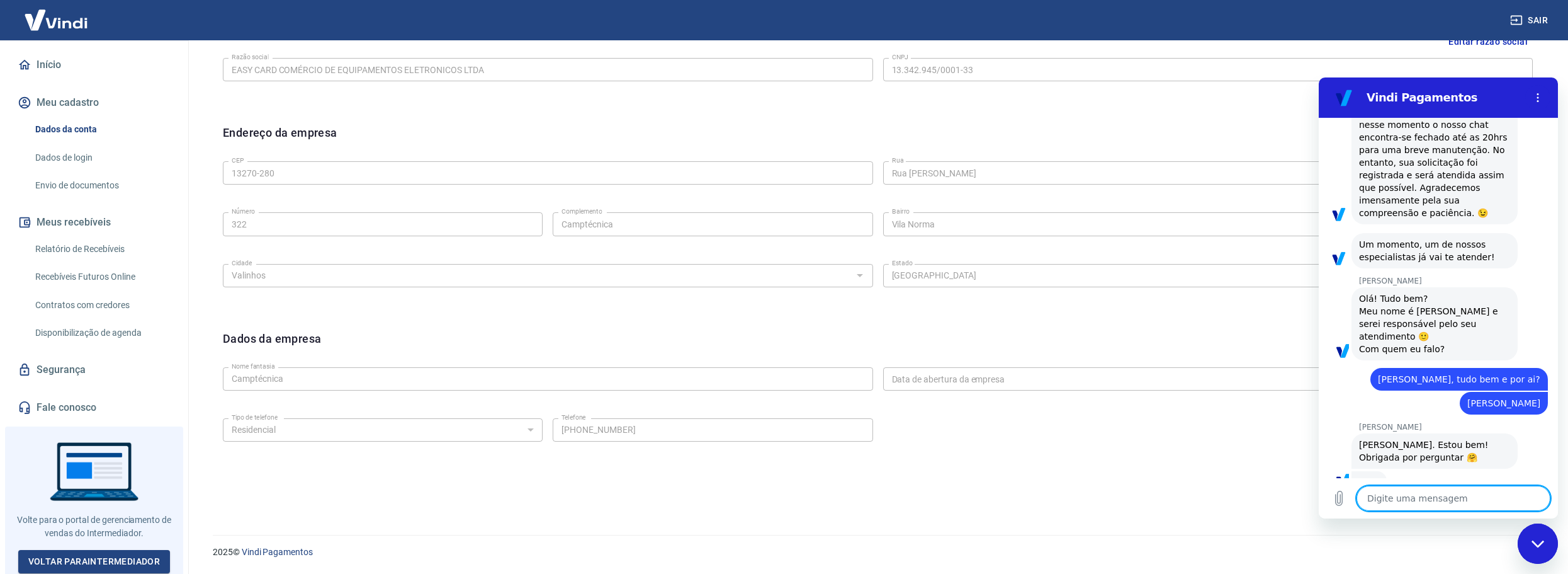
scroll to position [561, 0]
type textarea "x"
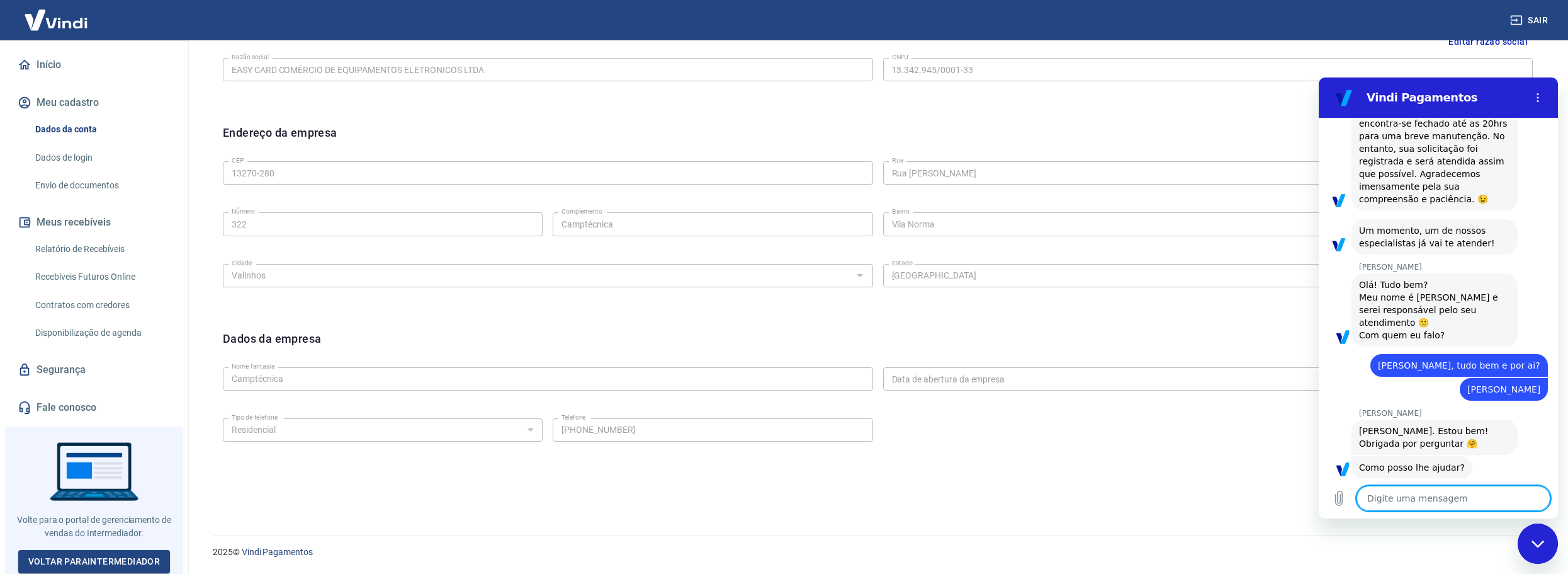
scroll to position [579, 0]
type textarea "O"
type textarea "x"
type textarea "On"
type textarea "x"
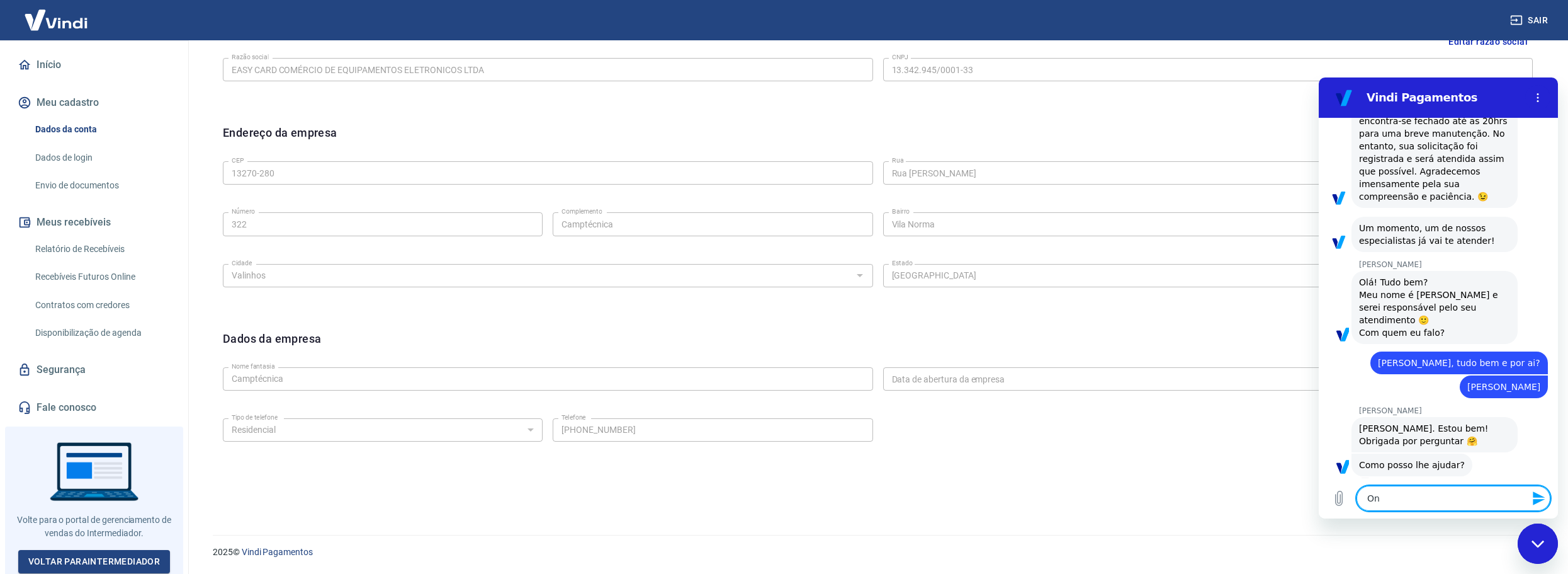
type textarea "Ont"
type textarea "x"
type textarea "Onte"
type textarea "x"
type textarea "Ontem"
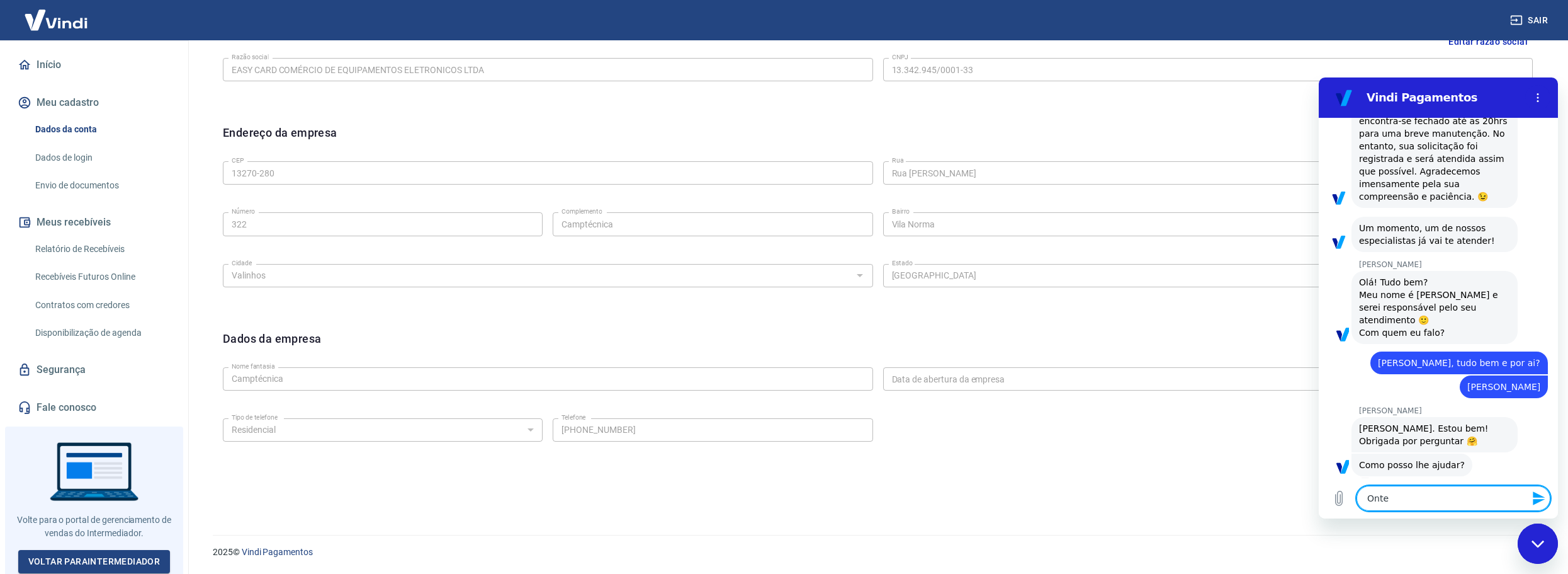
type textarea "x"
type textarea "Ontem"
type textarea "x"
type textarea "Ontem e"
type textarea "x"
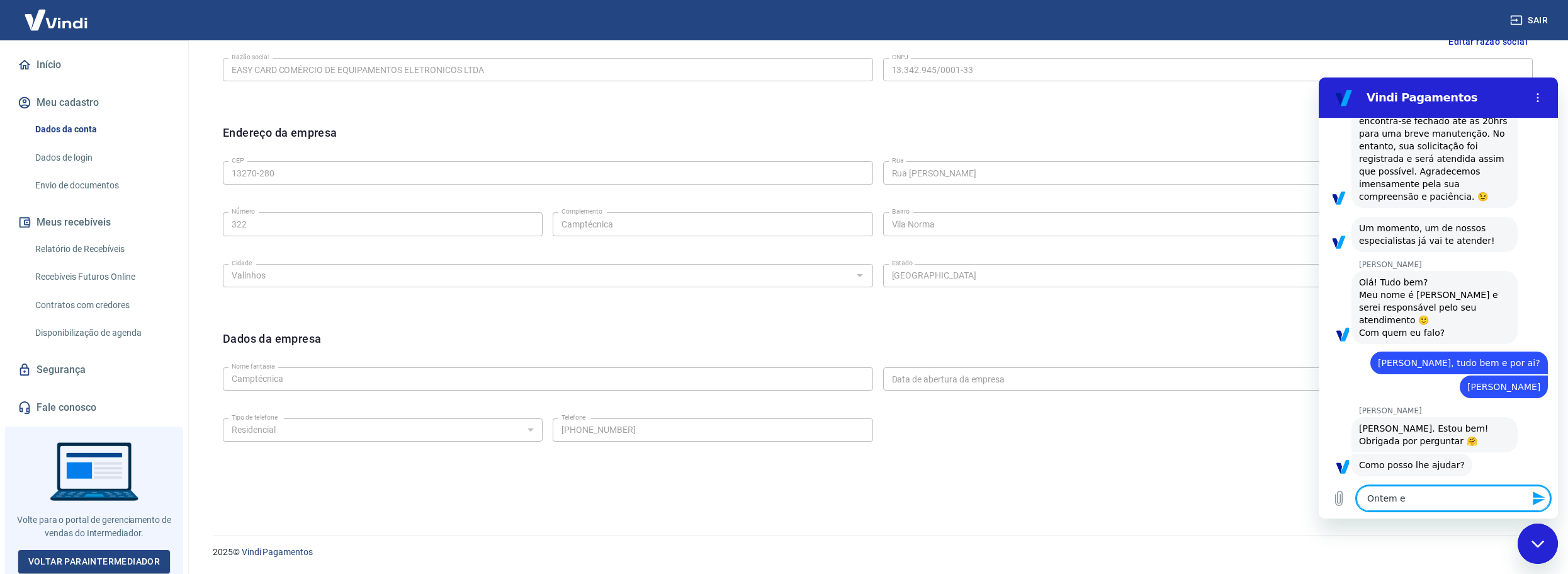
type textarea "Ontem eu"
type textarea "x"
type textarea "Ontem eu"
type textarea "x"
type textarea "Ontem eu s"
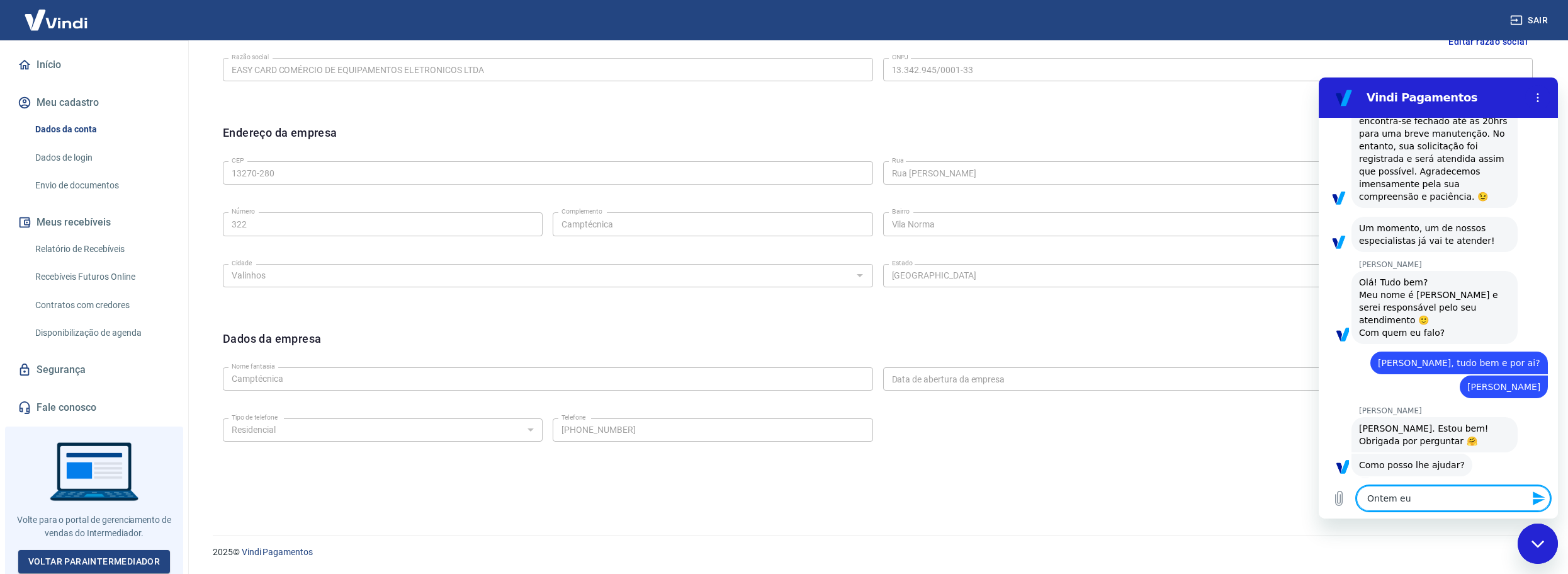
type textarea "x"
type textarea "Ontem eu so"
type textarea "x"
type textarea "Ontem eu sol"
type textarea "x"
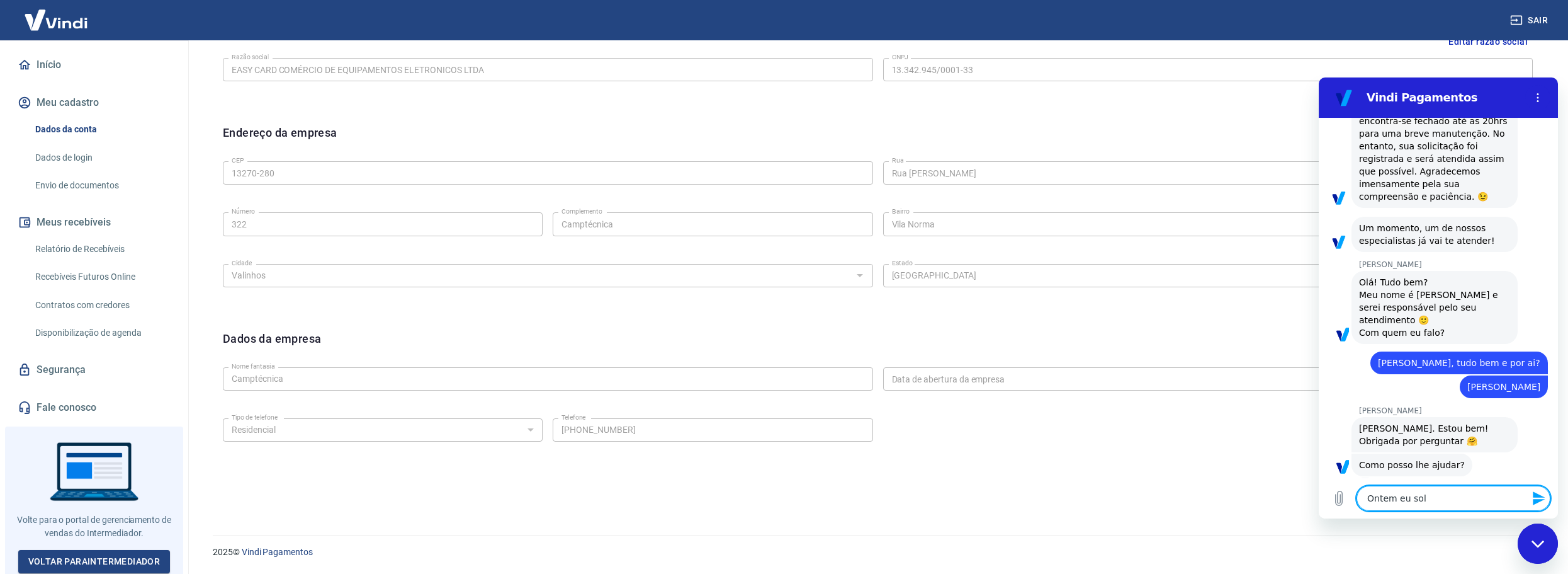
type textarea "Ontem eu soli"
type textarea "x"
type textarea "Ontem eu solic"
type textarea "x"
type textarea "Ontem eu solici"
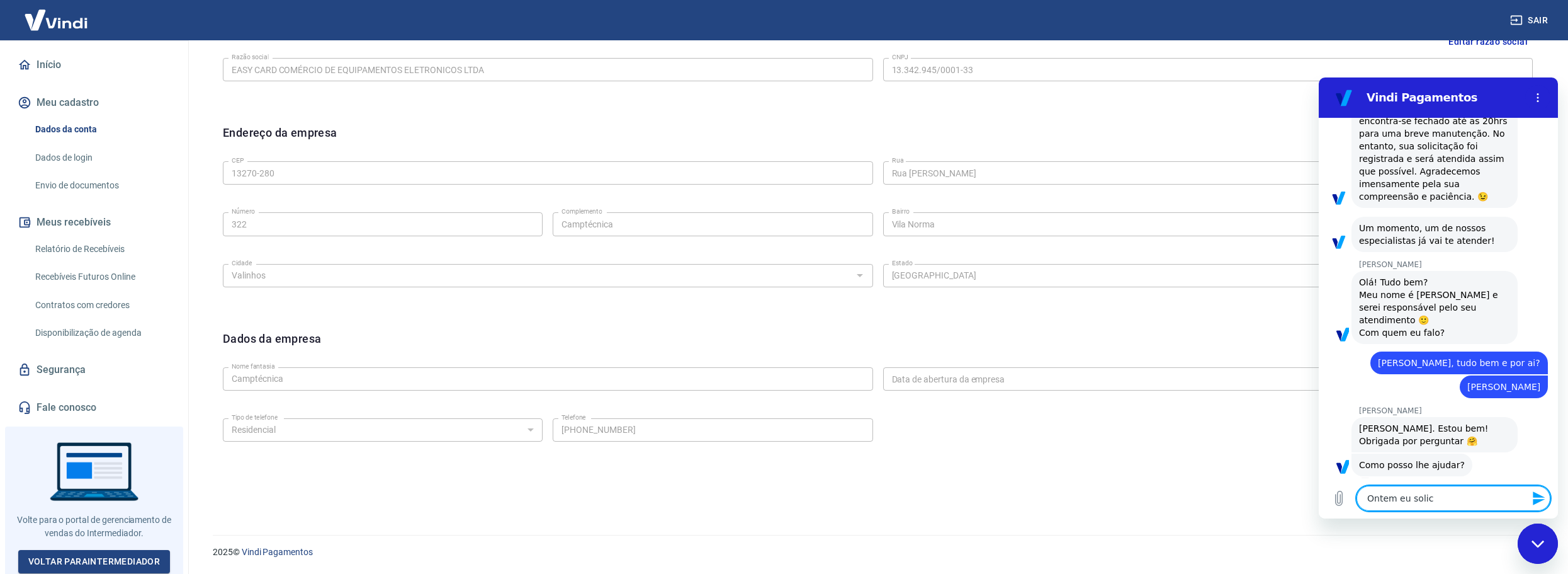
type textarea "x"
type textarea "Ontem eu solicit"
type textarea "x"
type textarea "Ontem eu solicite"
type textarea "x"
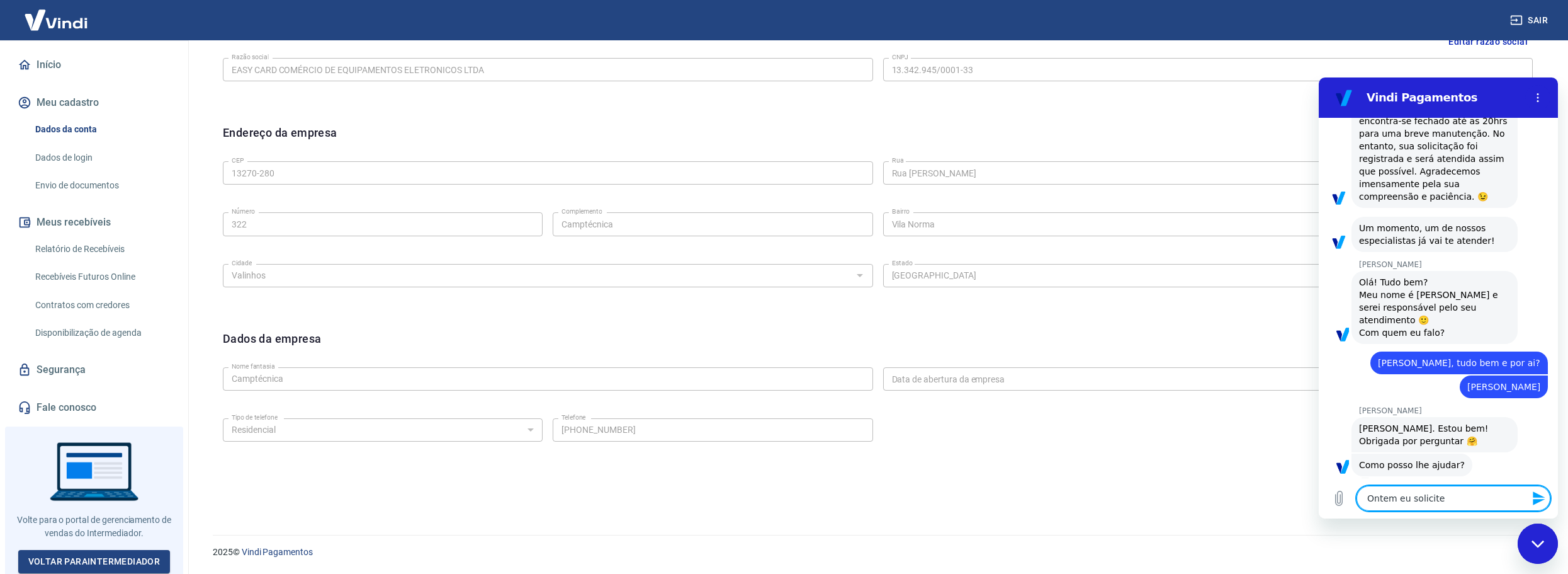
type textarea "Ontem eu solicitei"
type textarea "x"
type textarea "Ontem eu solicitei"
type textarea "x"
type textarea "Ontem eu solicitei o"
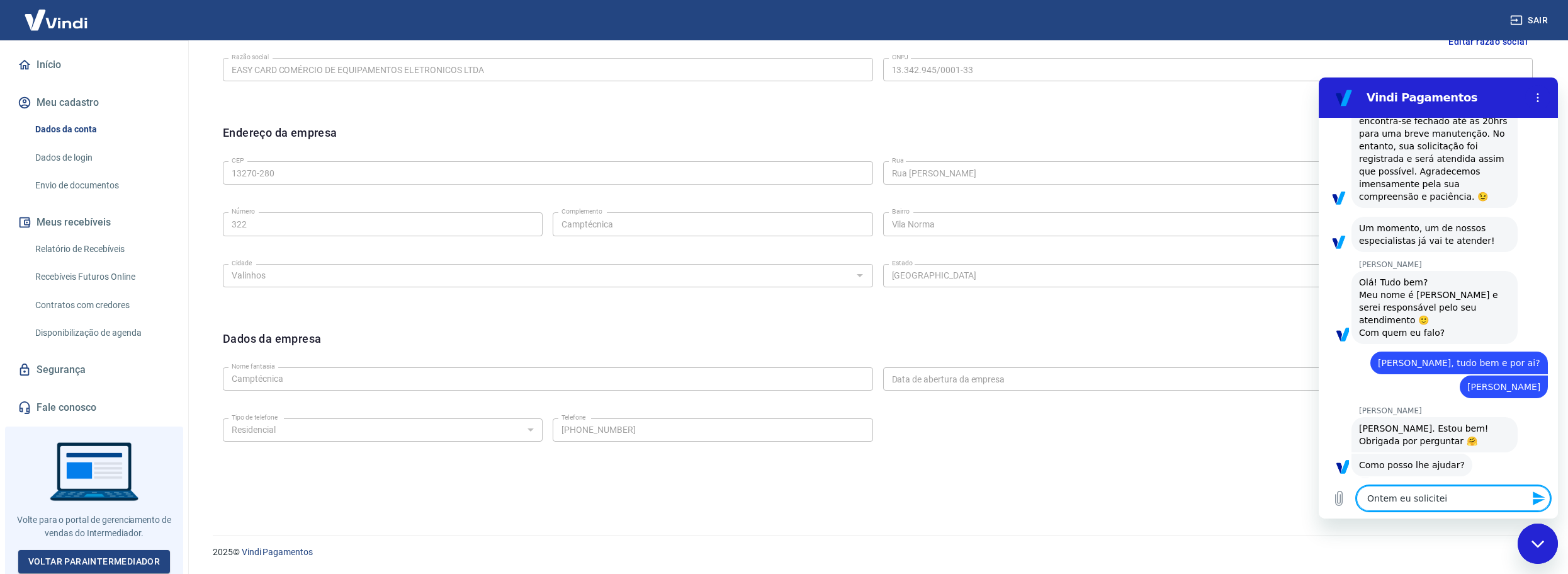
type textarea "x"
type textarea "Ontem eu solicitei o"
type textarea "x"
type textarea "Ontem eu solicitei o c"
type textarea "x"
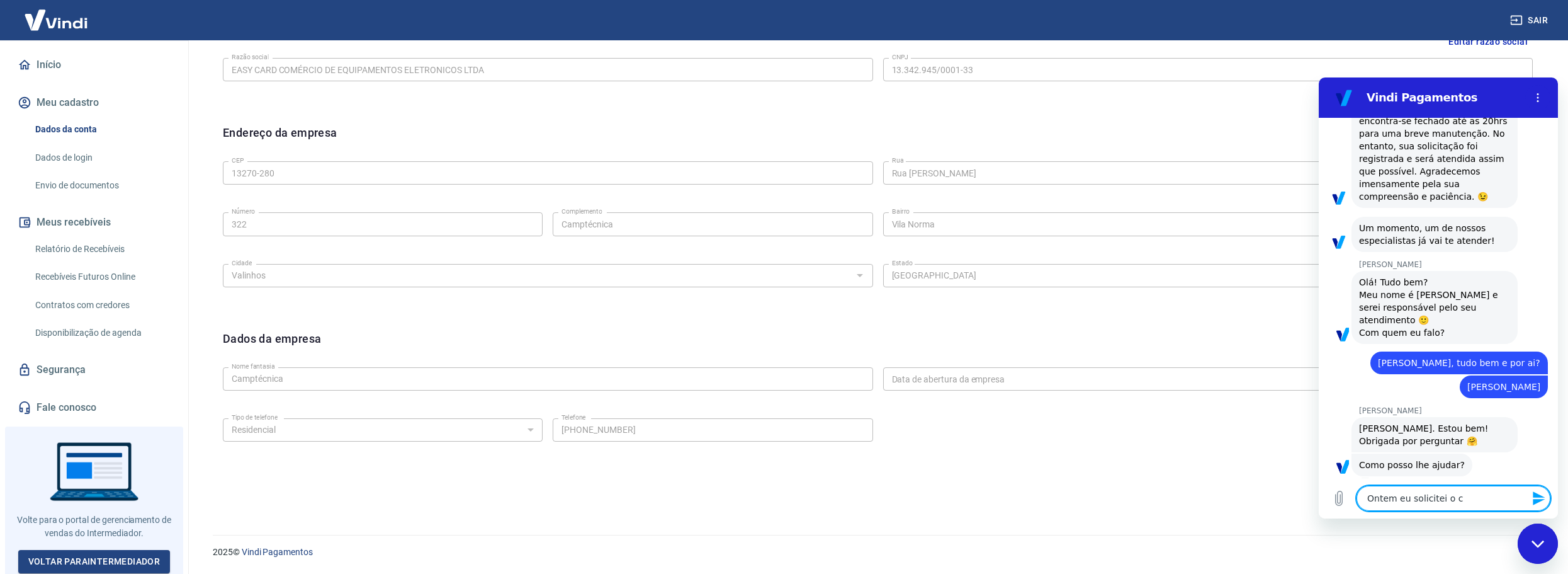
type textarea "Ontem eu solicitei o ca"
type textarea "x"
type textarea "Ontem eu solicitei o can"
type textarea "x"
type textarea "Ontem eu solicitei o canc"
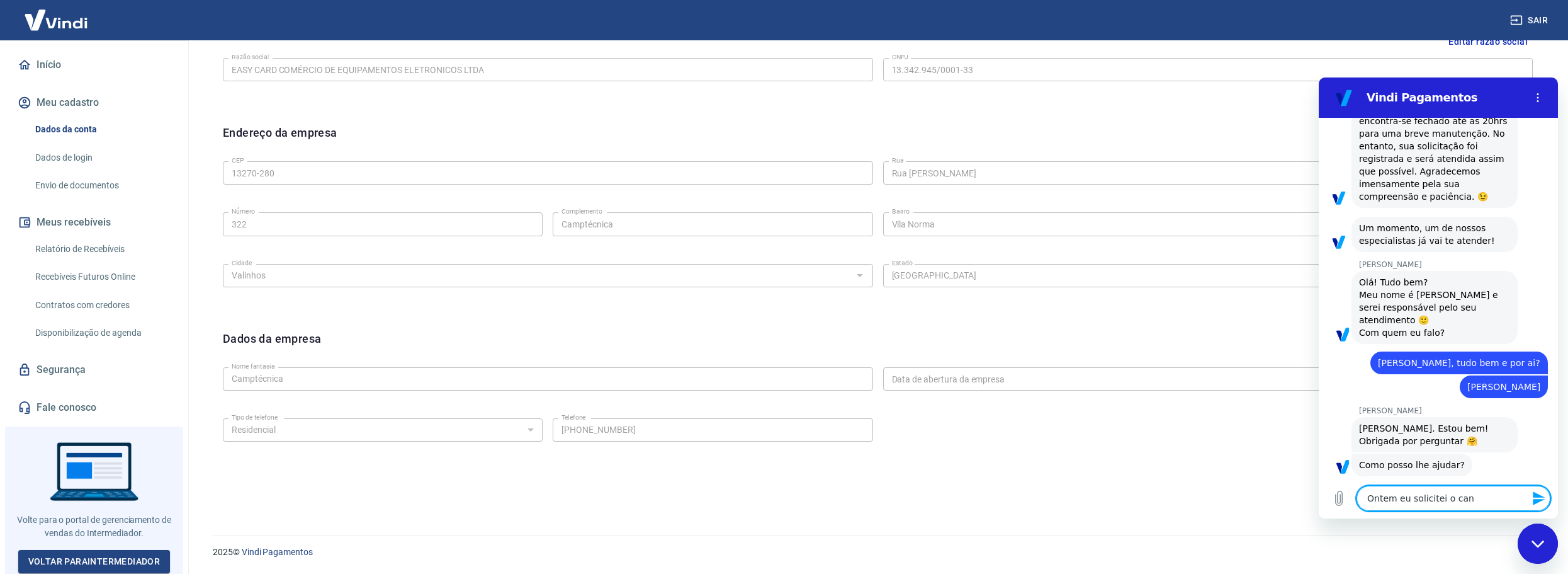
type textarea "x"
type textarea "Ontem eu solicitei o cance"
type textarea "x"
type textarea "Ontem eu solicitei o cancel"
type textarea "x"
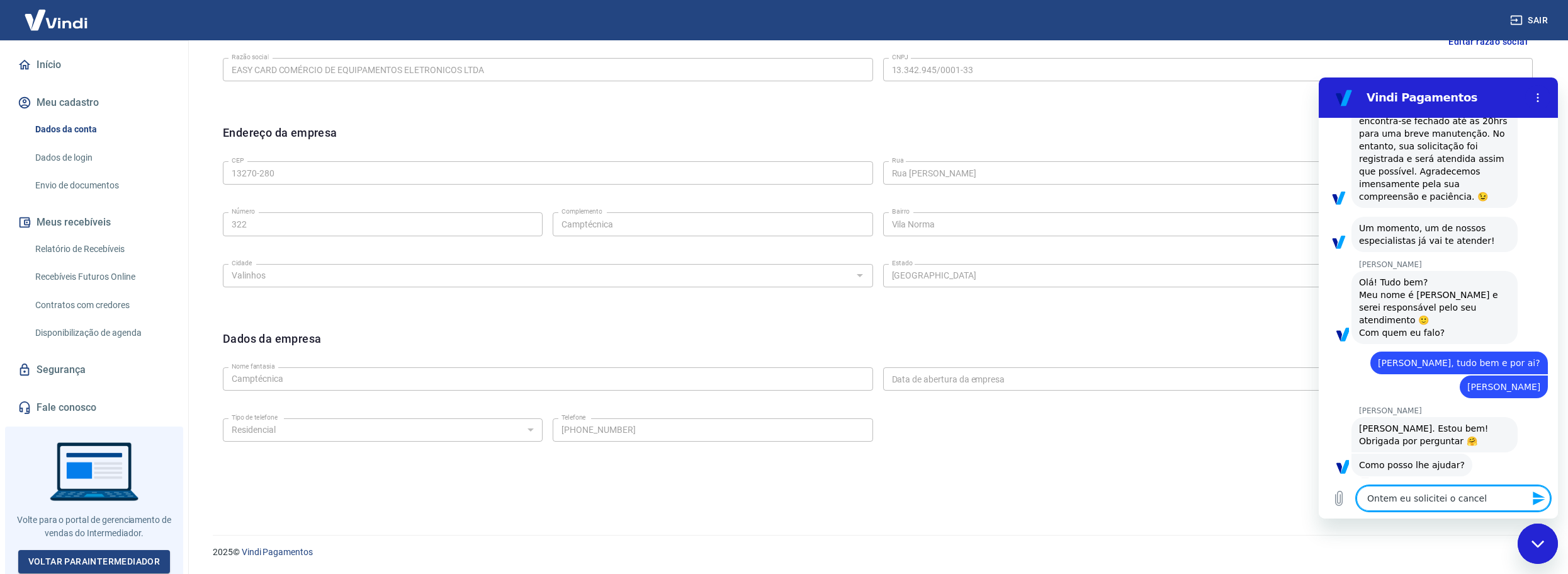
type textarea "Ontem eu solicitei o cancela"
type textarea "x"
type textarea "Ontem eu solicitei o cancelam"
type textarea "x"
type textarea "Ontem eu solicitei o cancelame"
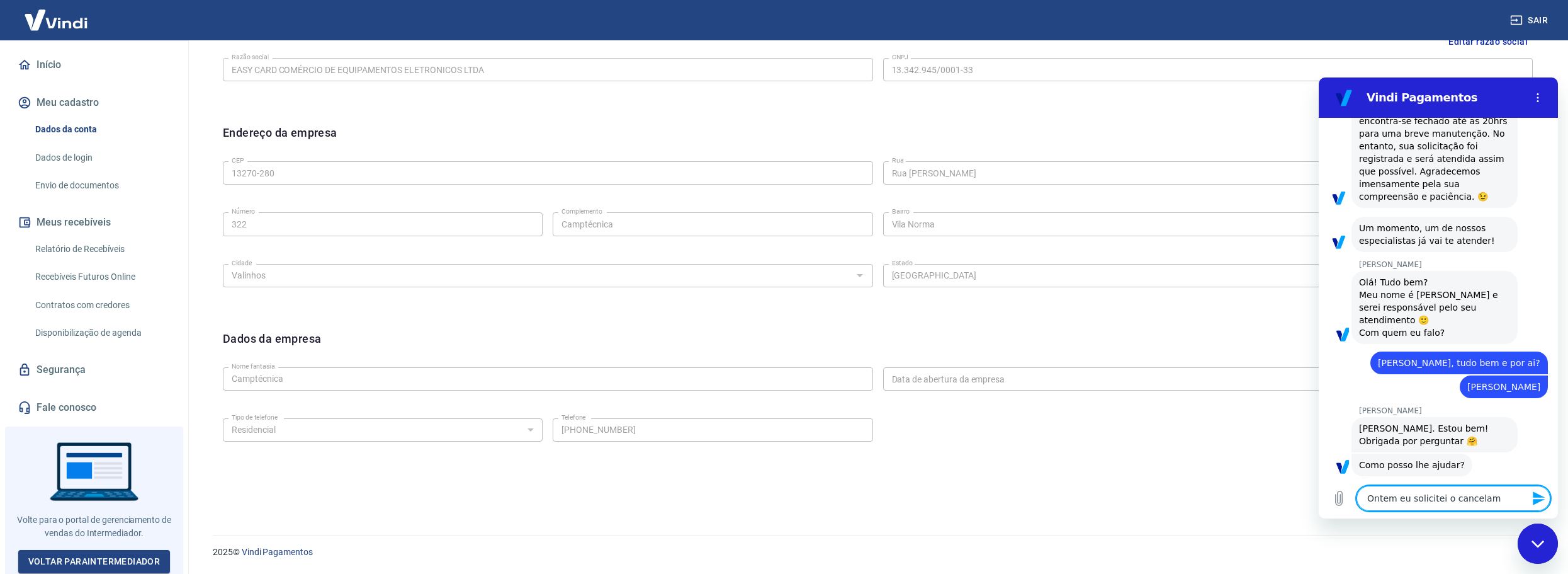
type textarea "x"
type textarea "Ontem eu solicitei o cancelamen"
type textarea "x"
type textarea "Ontem eu solicitei o cancelament"
type textarea "x"
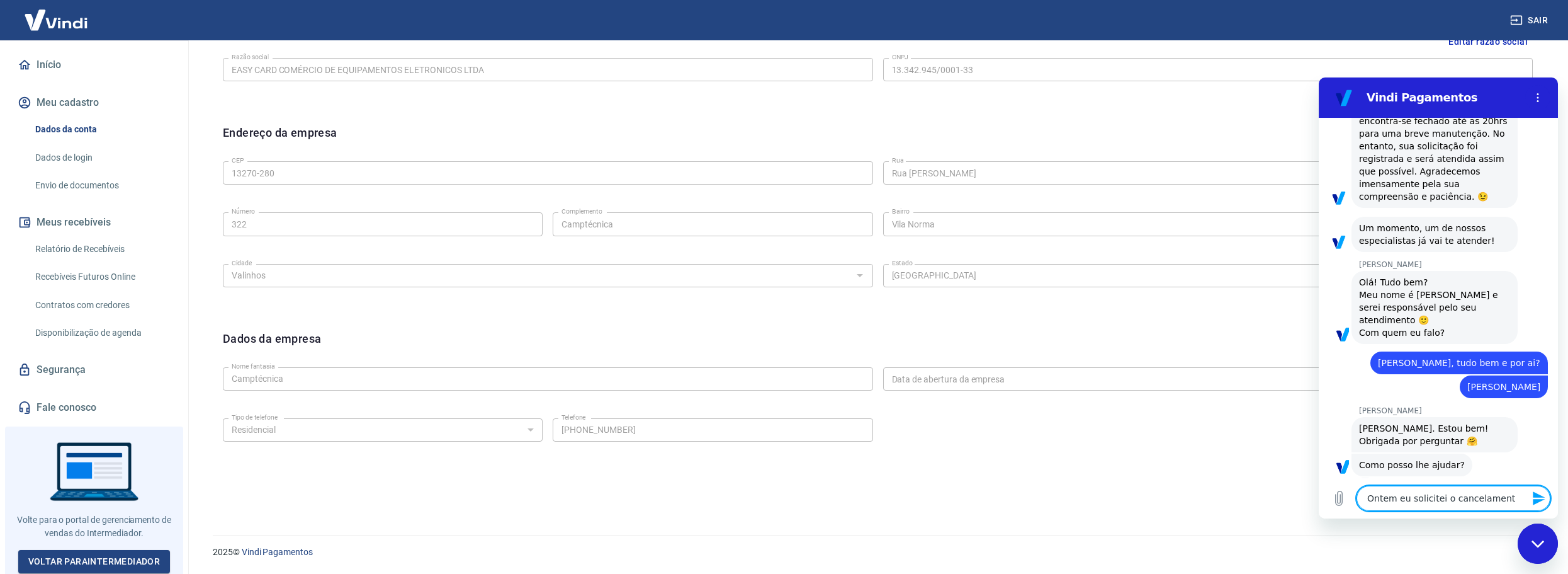
type textarea "Ontem eu solicitei o cancelamento"
type textarea "x"
type textarea "Ontem eu solicitei o cancelamento,"
type textarea "x"
type textarea "Ontem eu solicitei o cancelamento,"
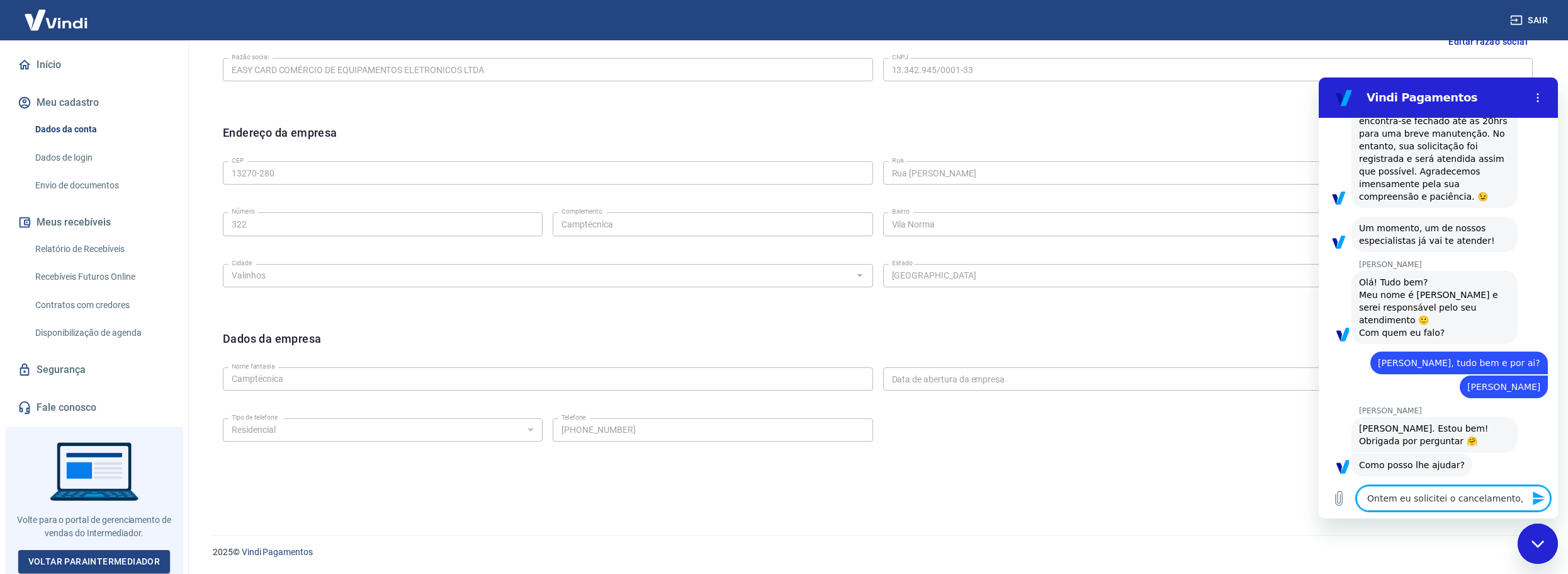
type textarea "x"
type textarea "Ontem eu solicitei o cancelamento, e"
type textarea "x"
type textarea "Ontem eu solicitei o cancelamento, e"
type textarea "x"
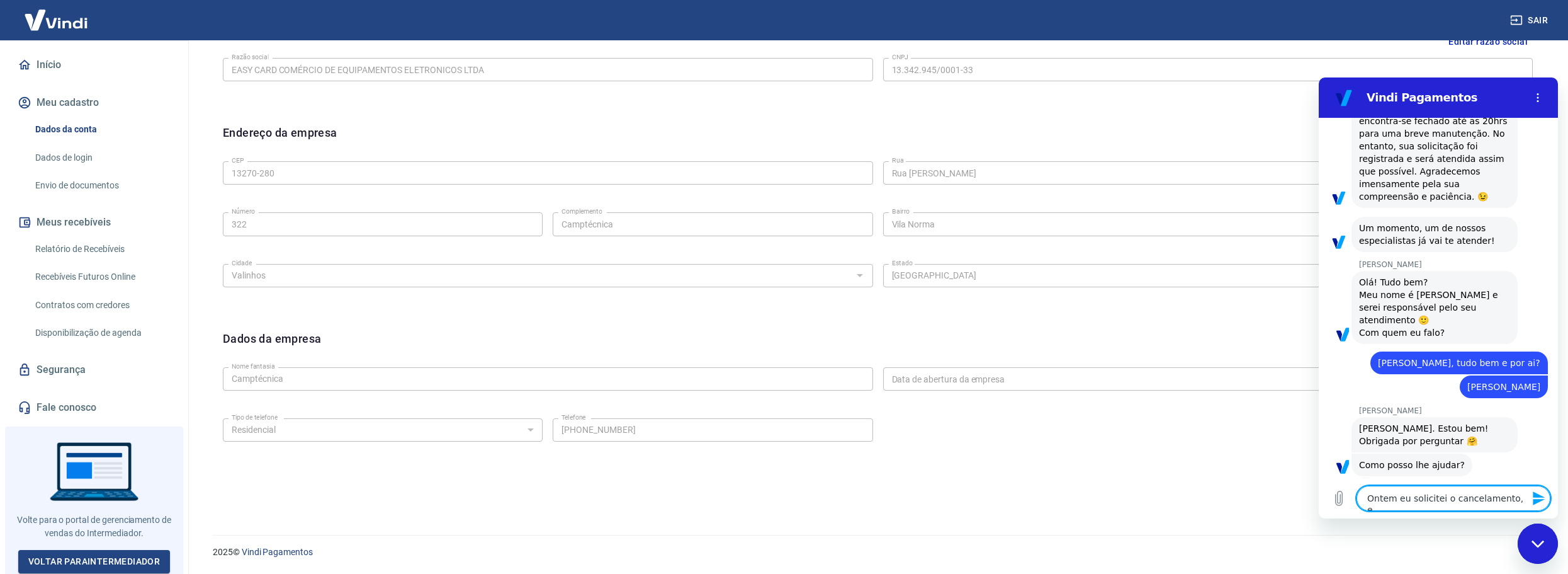
type textarea "Ontem eu solicitei o cancelamento, e h"
type textarea "x"
type textarea "Ontem eu solicitei o cancelamento, e ho"
type textarea "x"
type textarea "Ontem eu solicitei o cancelamento, e hoj"
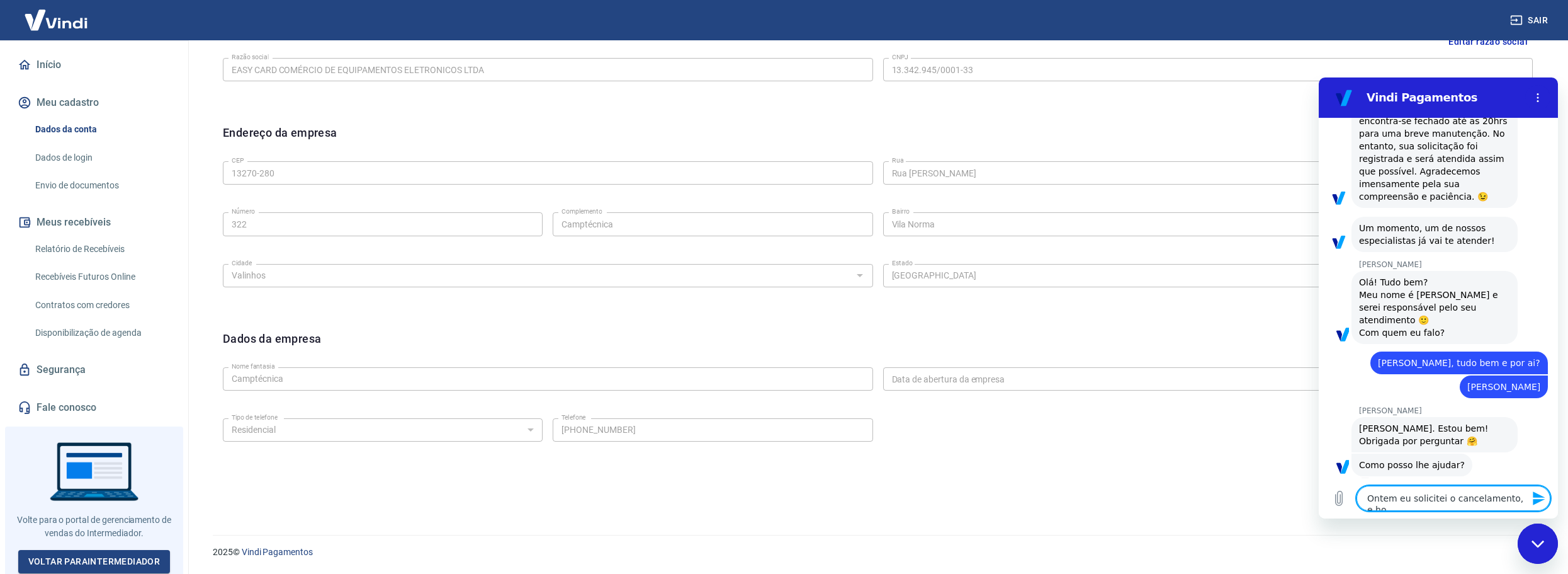
type textarea "x"
type textarea "Ontem eu solicitei o cancelamento, e hoje"
type textarea "x"
type textarea "Ontem eu solicitei o cancelamento, e hoje"
type textarea "x"
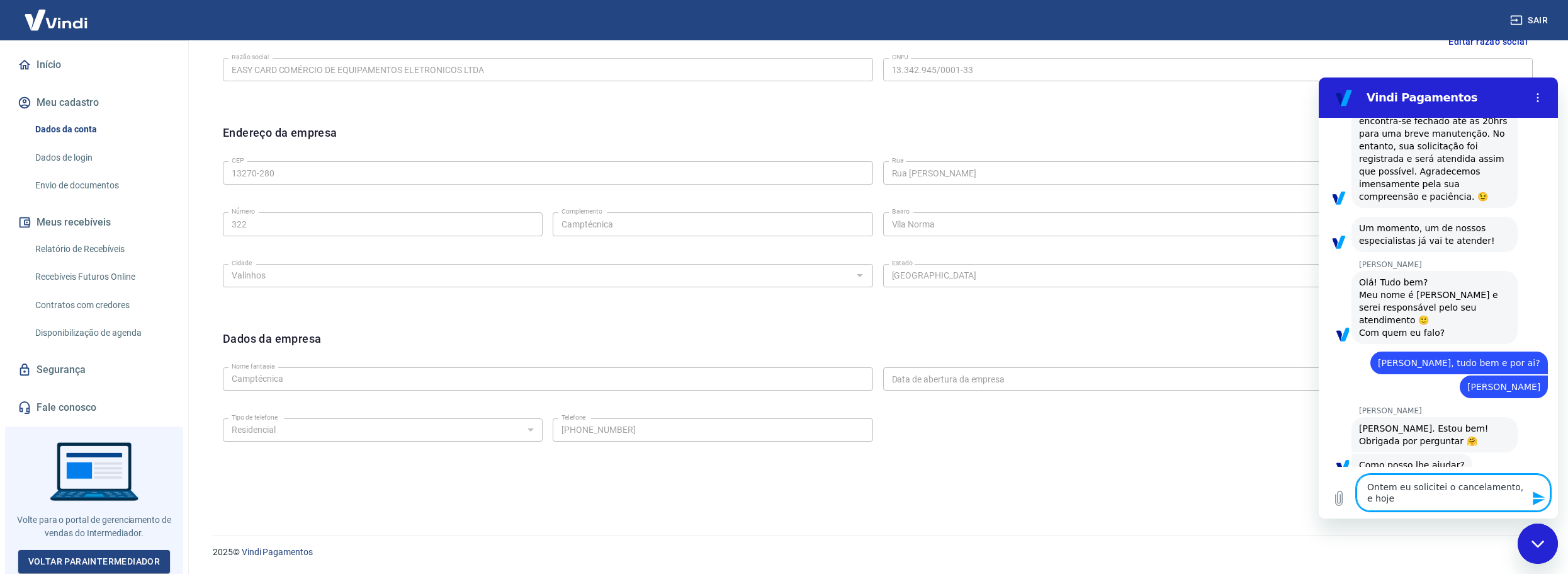
type textarea "Ontem eu solicitei o cancelamento, e hoje d"
type textarea "x"
type textarea "Ontem eu solicitei o cancelamento, e hoje de"
type textarea "x"
type textarea "Ontem eu solicitei o cancelamento, e hoje des"
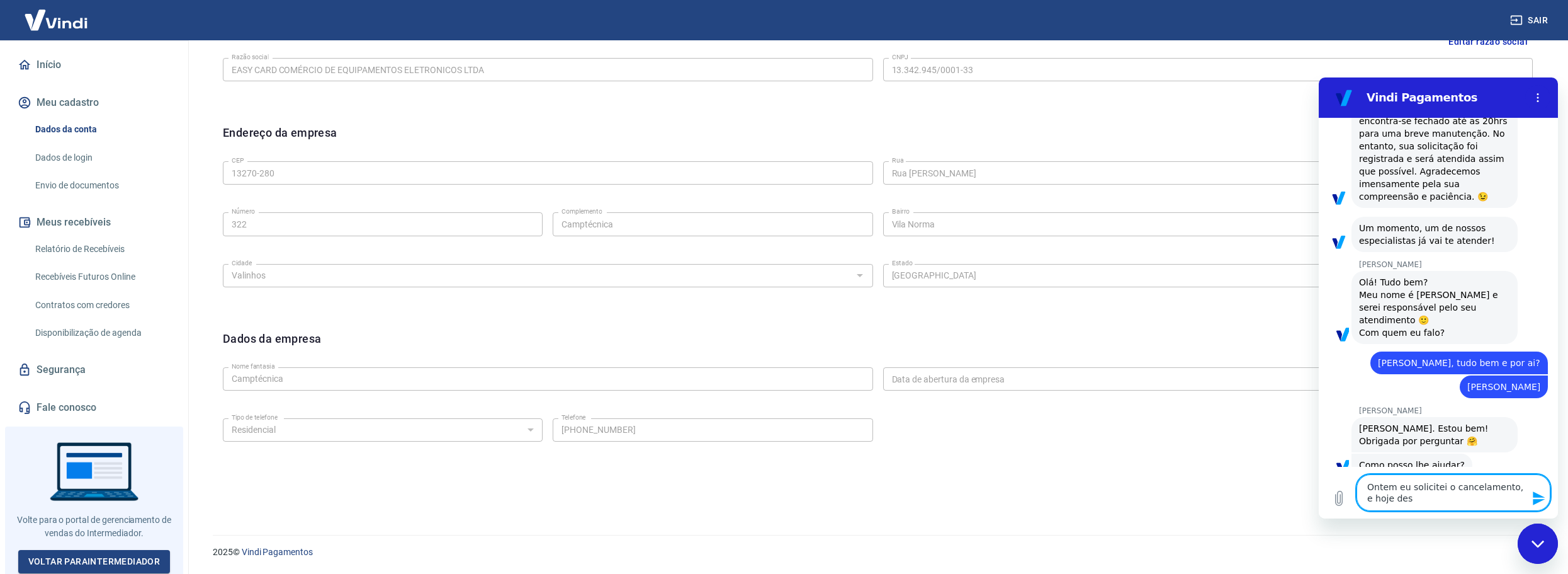
type textarea "x"
type textarea "Ontem eu solicitei o cancelamento, e hoje desc"
type textarea "x"
type textarea "Ontem eu solicitei o cancelamento, e hoje desco"
drag, startPoint x: 1470, startPoint y: 502, endPoint x: 1474, endPoint y: 518, distance: 16.5
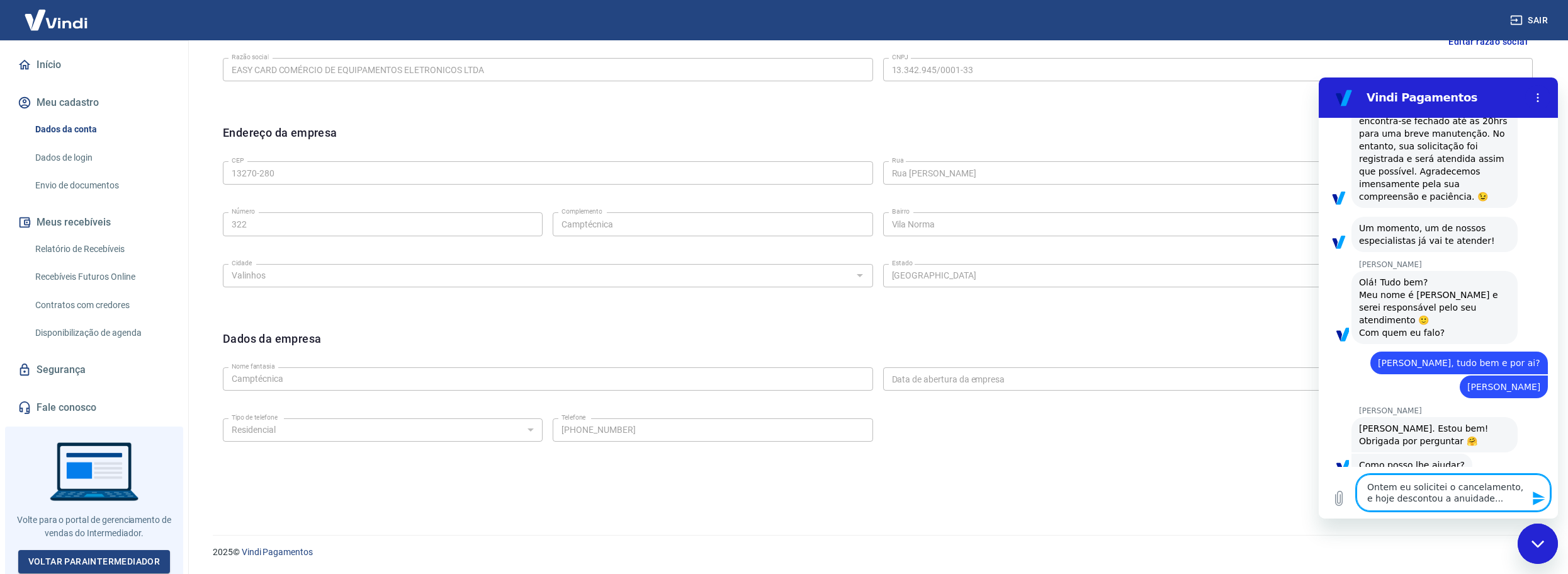
click at [1470, 503] on textarea "Ontem eu solicitei o cancelamento, e hoje descontou a anuidade..." at bounding box center [1453, 492] width 194 height 36
click at [1499, 498] on textarea "Ontem eu solicitei o cancelamento, e hoje descontou a anuidade..." at bounding box center [1453, 492] width 194 height 36
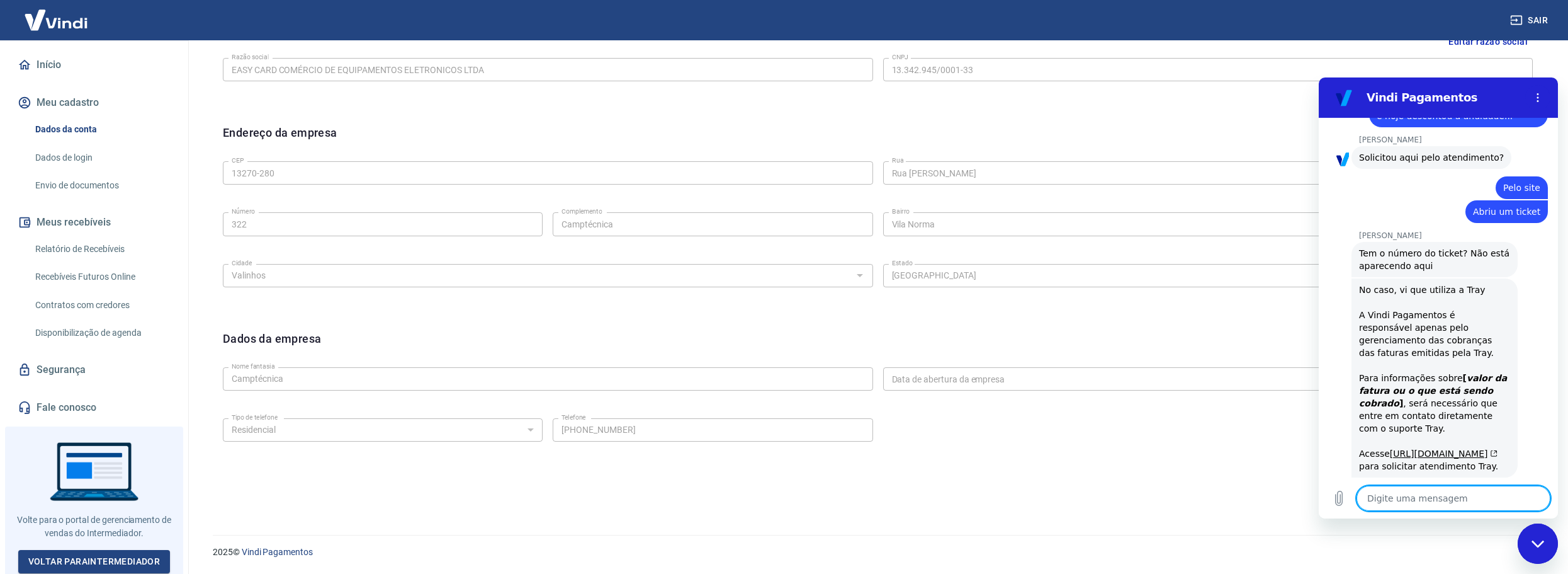
scroll to position [1033, 0]
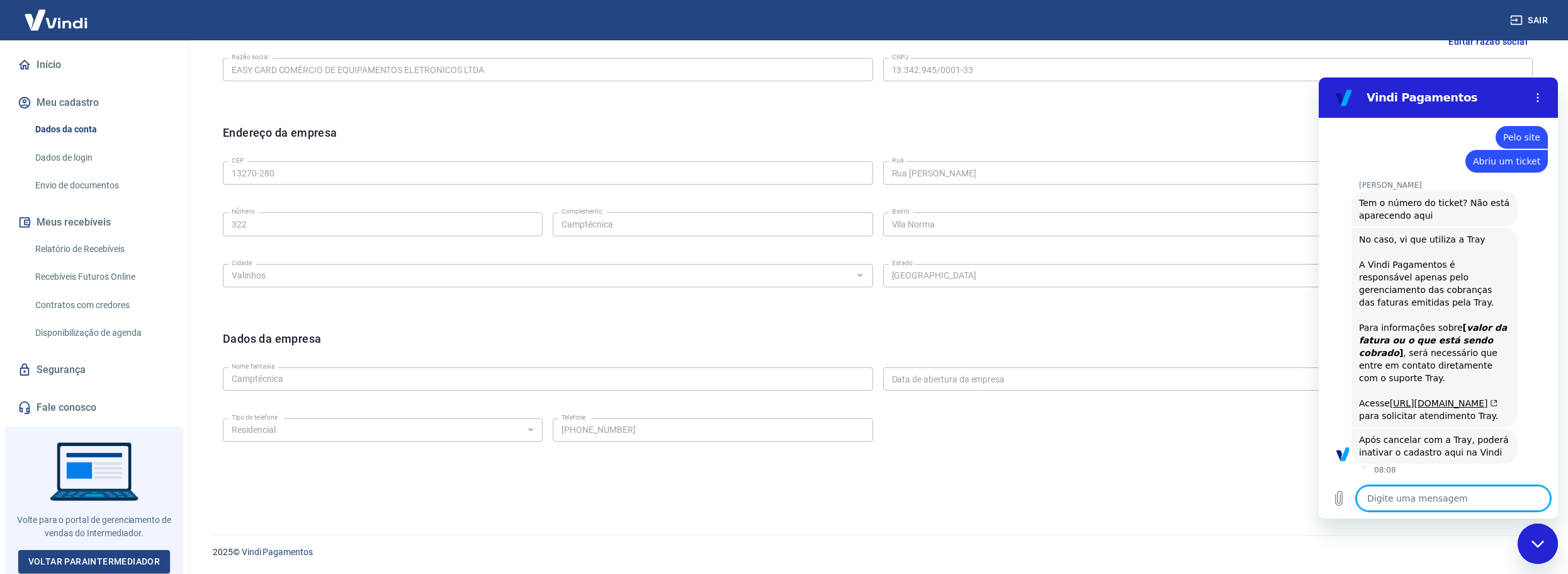
click at [1457, 496] on textarea at bounding box center [1453, 498] width 194 height 25
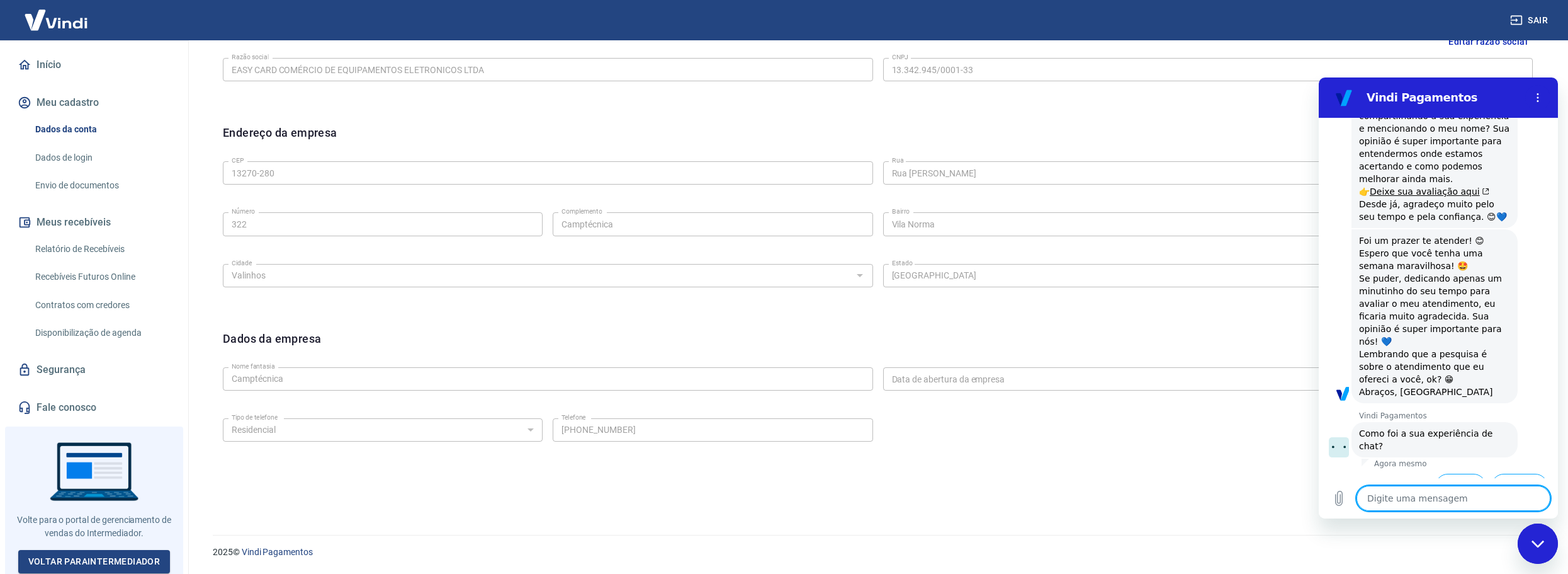
scroll to position [1610, 0]
